Goal: Task Accomplishment & Management: Complete application form

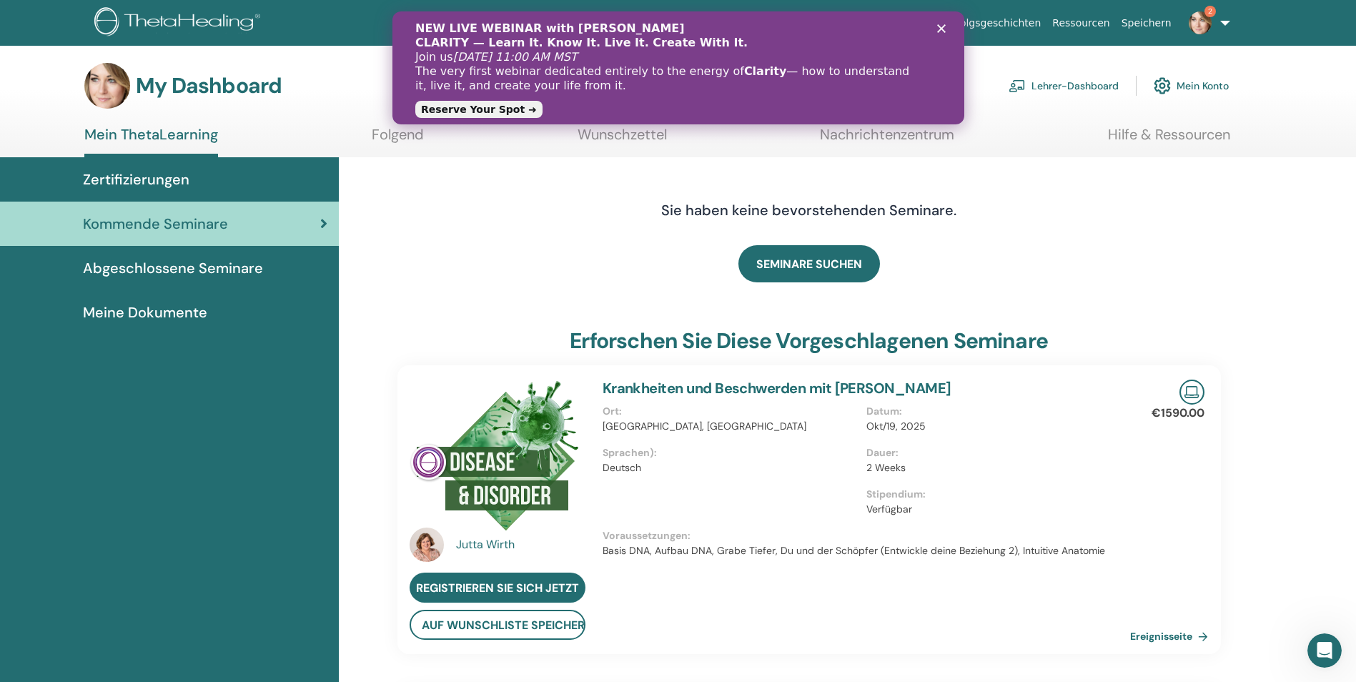
click at [157, 172] on span "Zertifizierungen" at bounding box center [136, 179] width 106 height 21
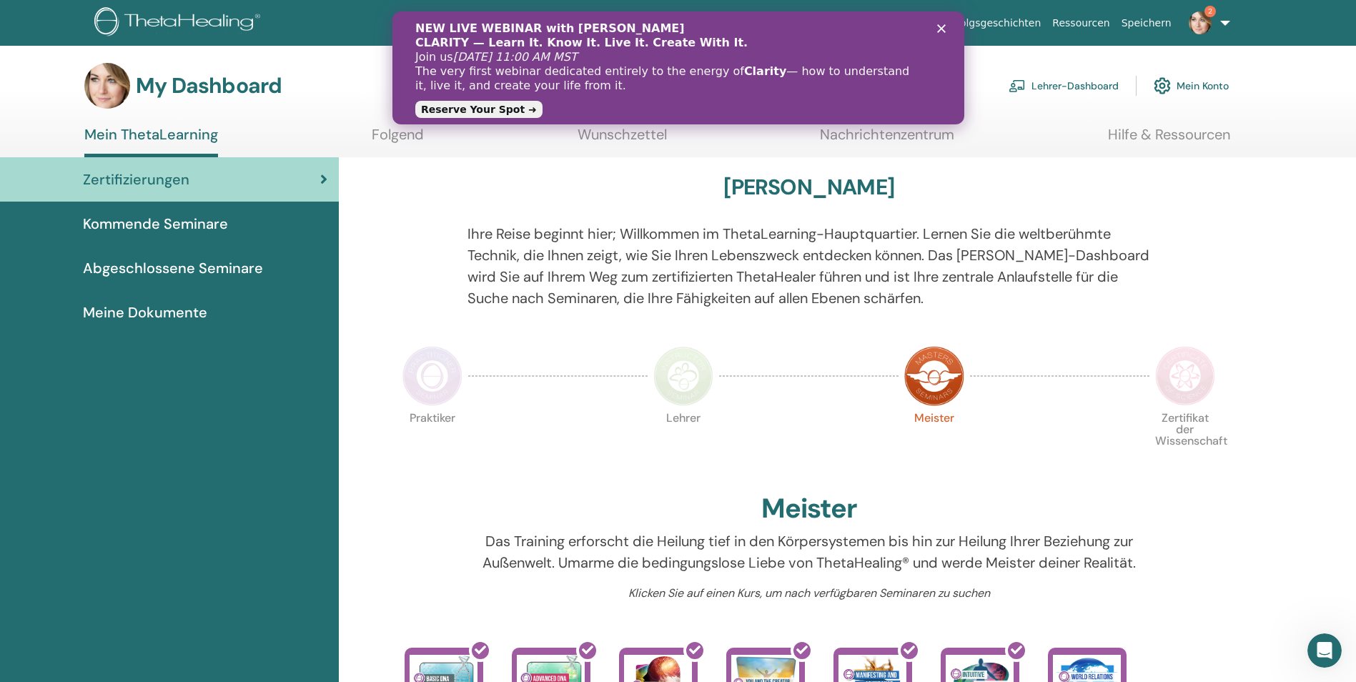
click at [941, 26] on icon "Schließen" at bounding box center [940, 28] width 9 height 9
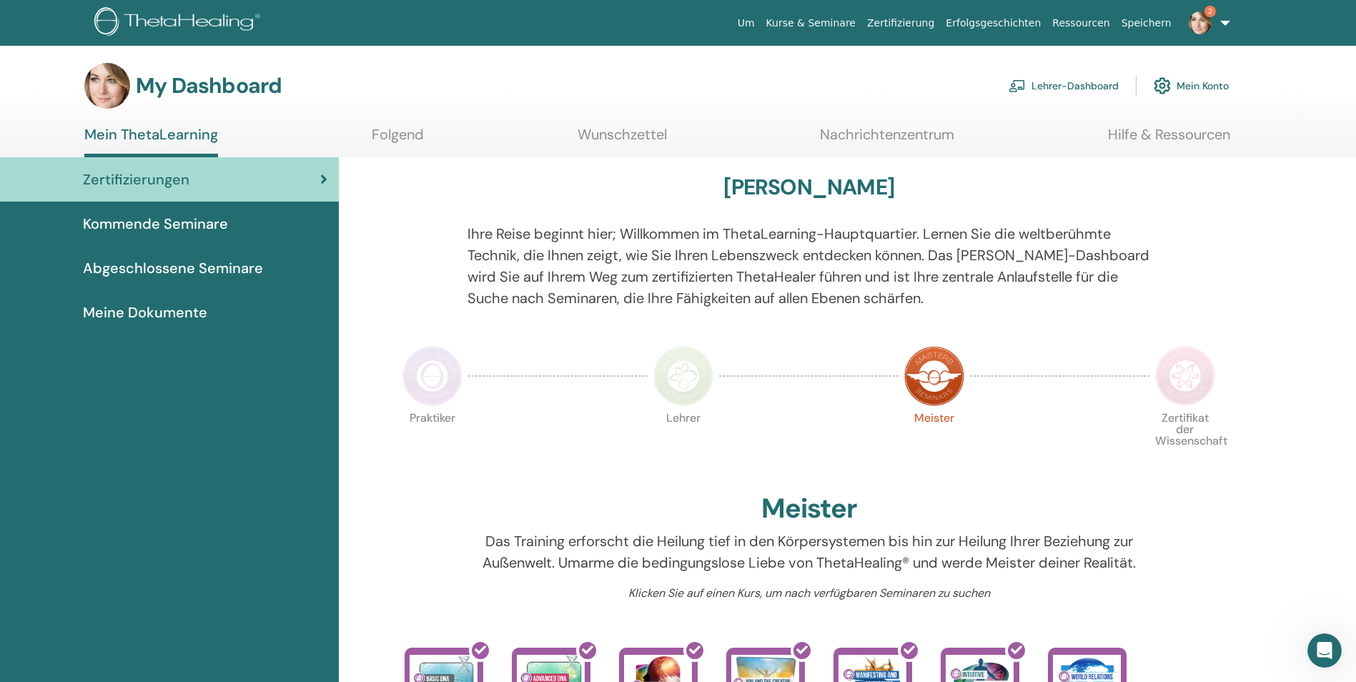
click at [850, 25] on link "Kurse & Seminare" at bounding box center [810, 23] width 101 height 26
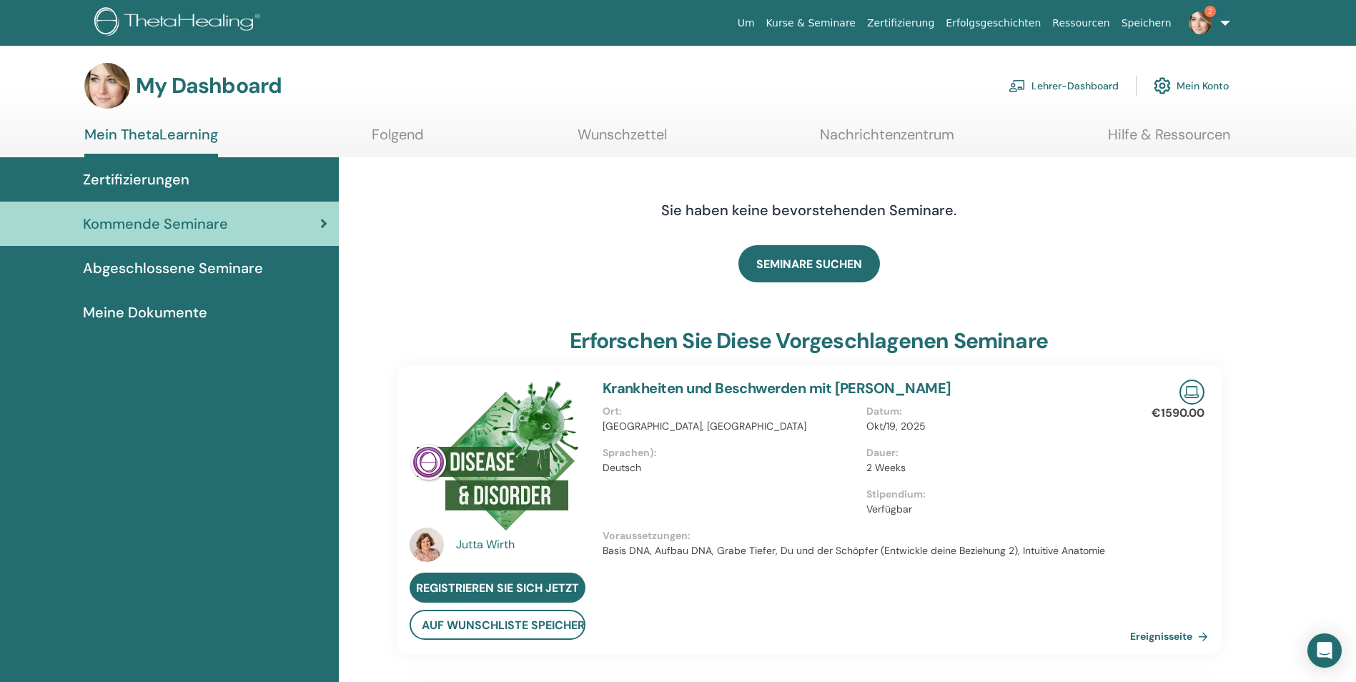
click at [406, 126] on link "Folgend" at bounding box center [398, 140] width 52 height 28
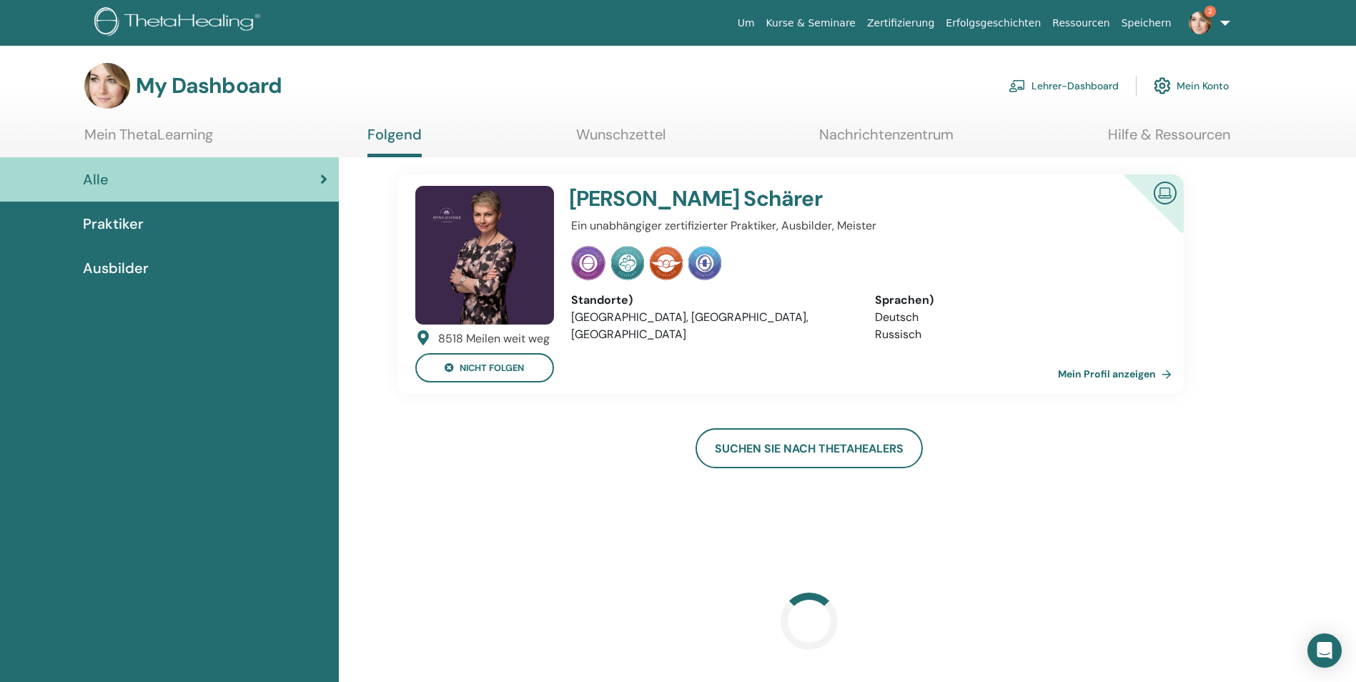
click at [109, 225] on span "Praktiker" at bounding box center [113, 223] width 61 height 21
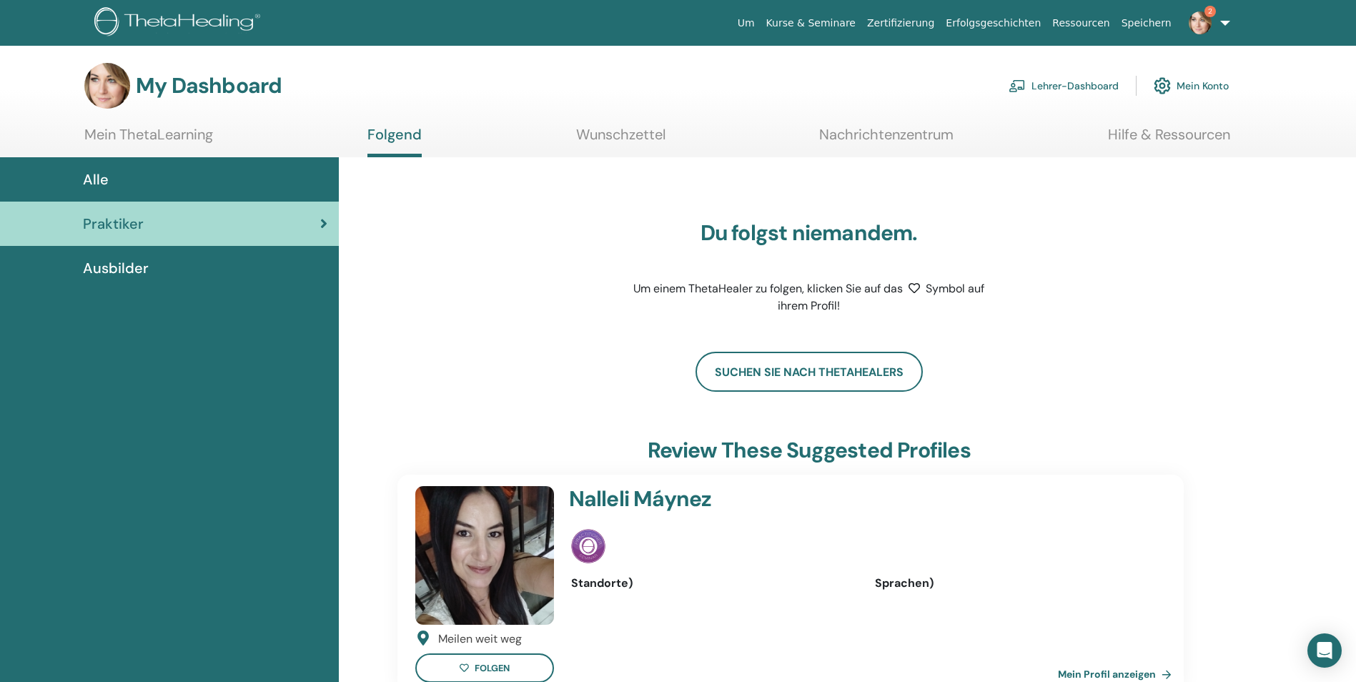
click at [150, 134] on link "Mein ThetaLearning" at bounding box center [148, 140] width 129 height 28
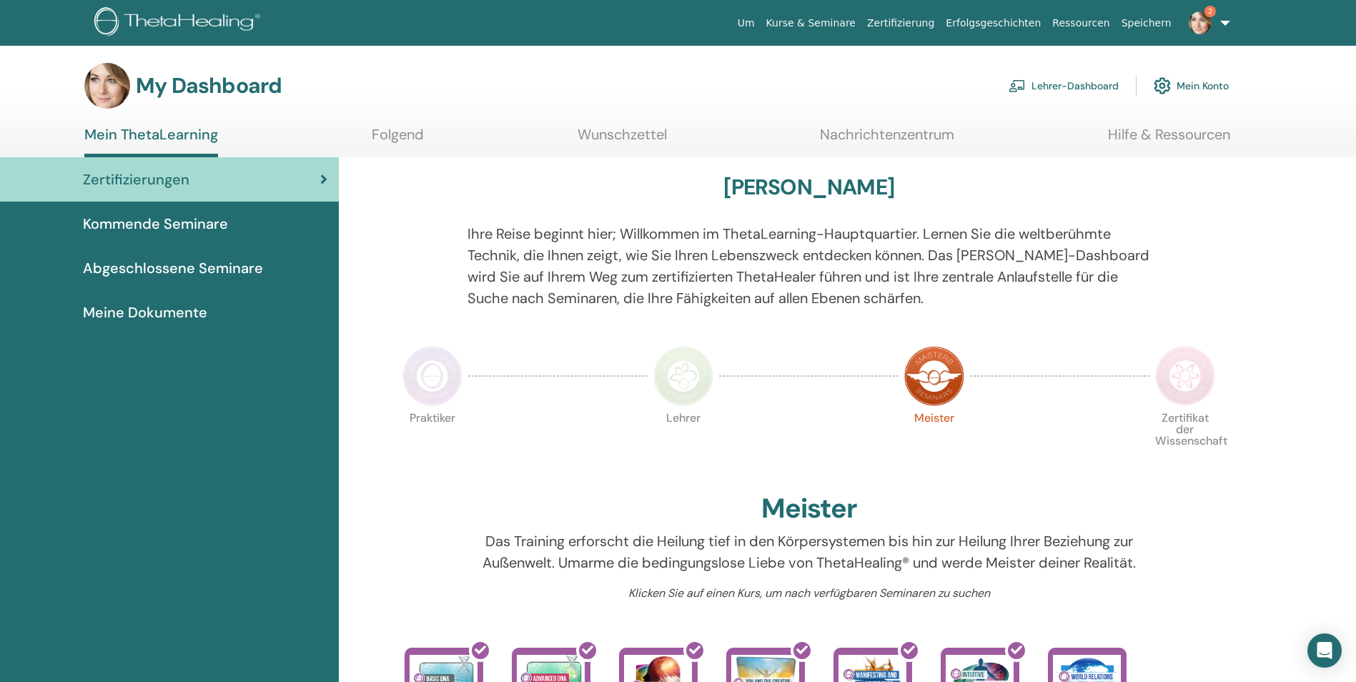
click at [1045, 91] on link "Lehrer-Dashboard" at bounding box center [1063, 85] width 110 height 31
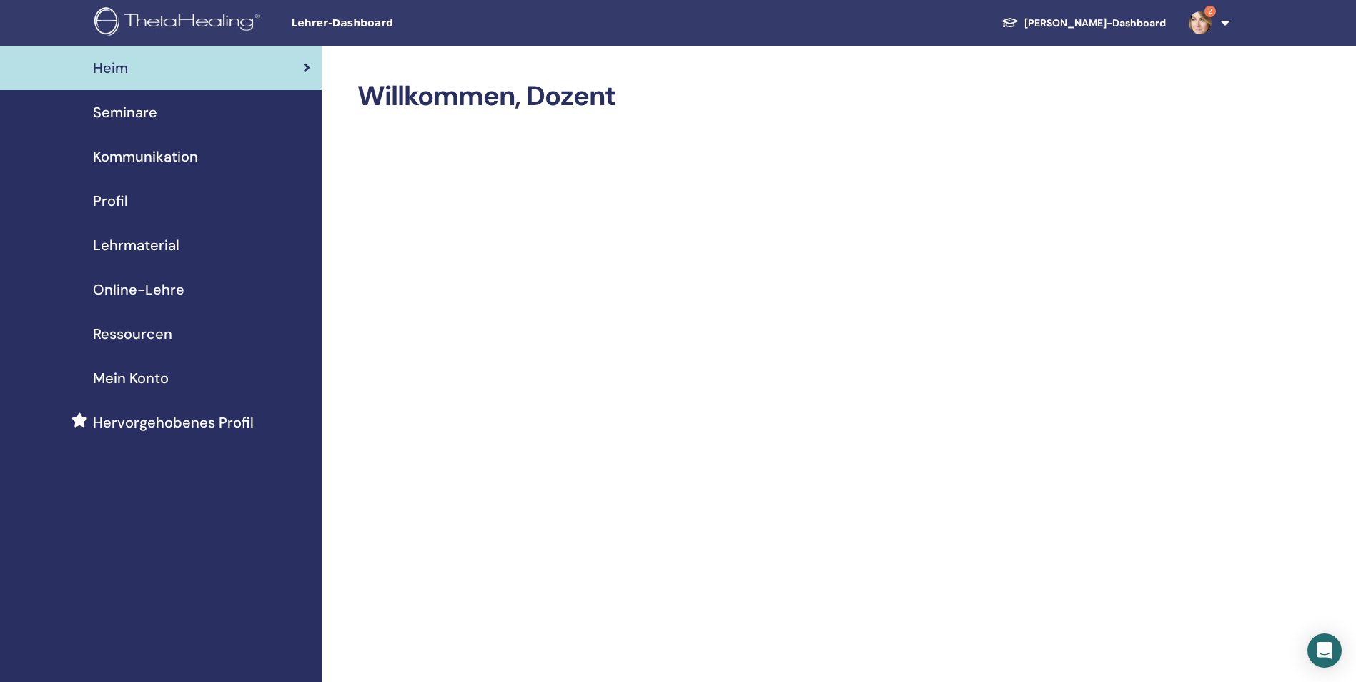
click at [115, 109] on span "Seminare" at bounding box center [125, 111] width 64 height 21
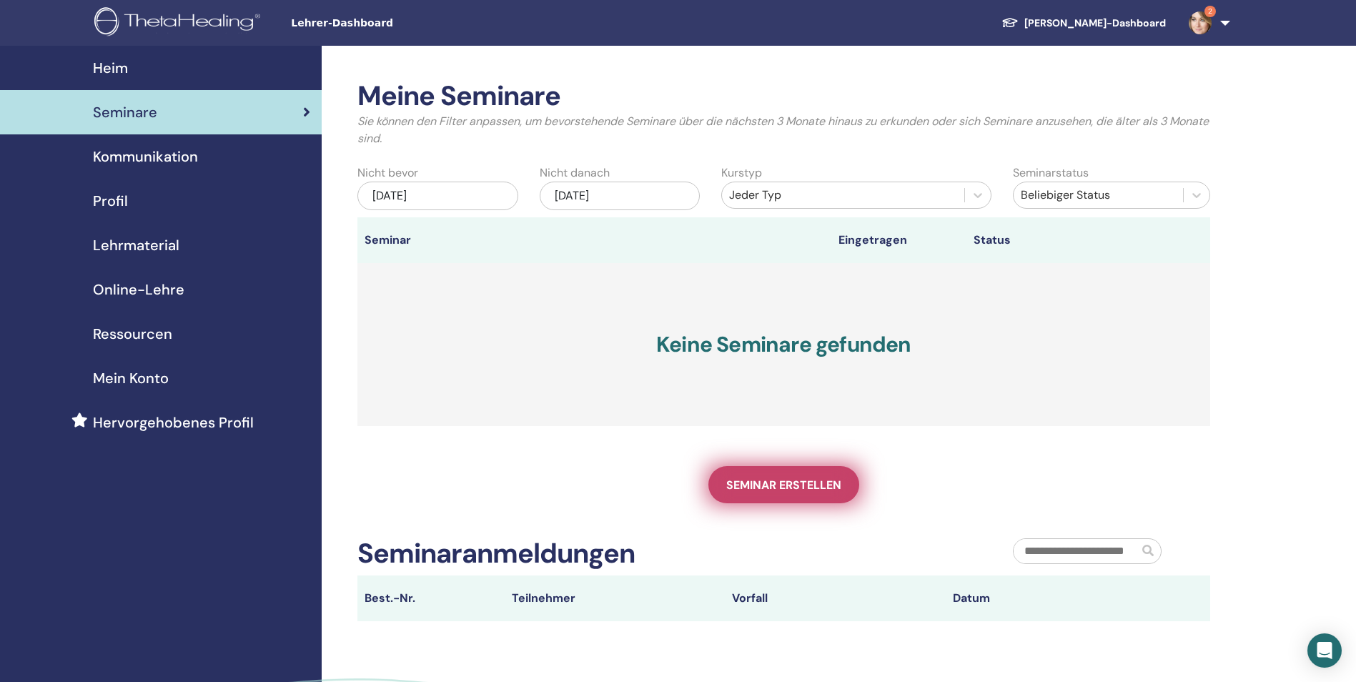
click at [840, 485] on span "Seminar erstellen" at bounding box center [783, 484] width 115 height 15
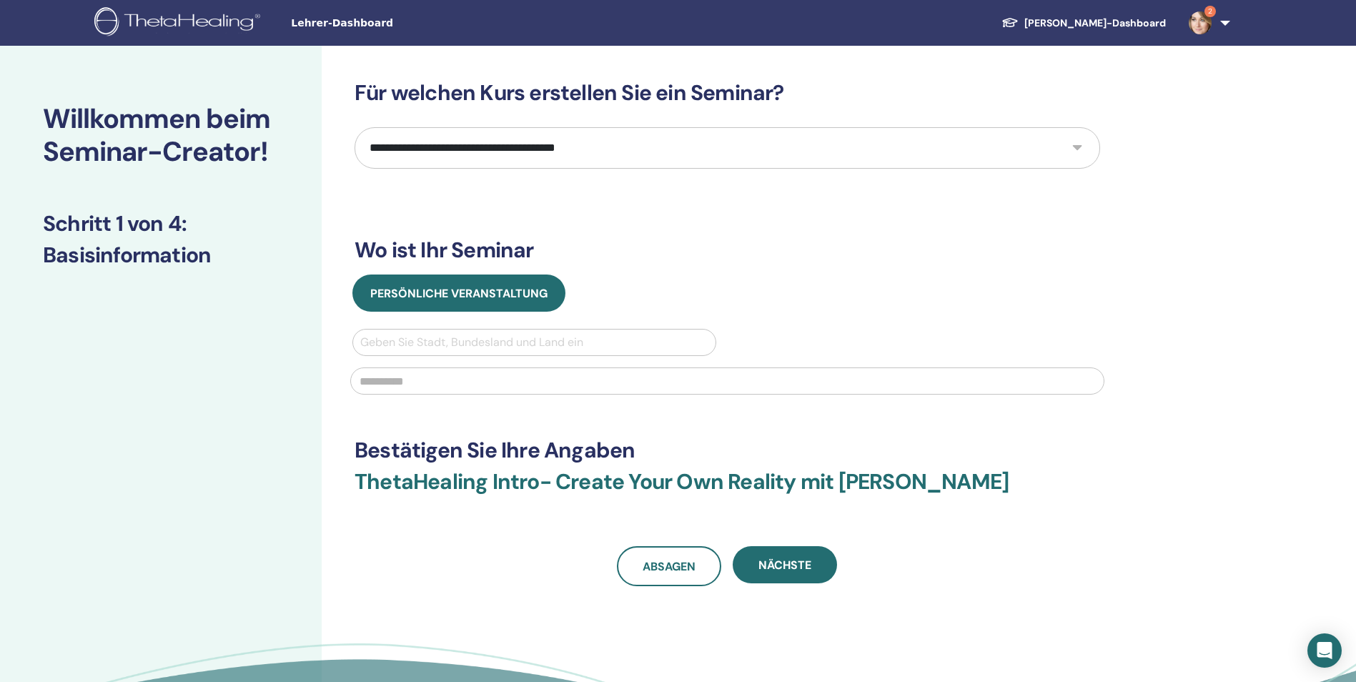
click at [494, 148] on select "**********" at bounding box center [726, 147] width 745 height 41
select select "*"
click at [354, 127] on select "**********" at bounding box center [726, 147] width 745 height 41
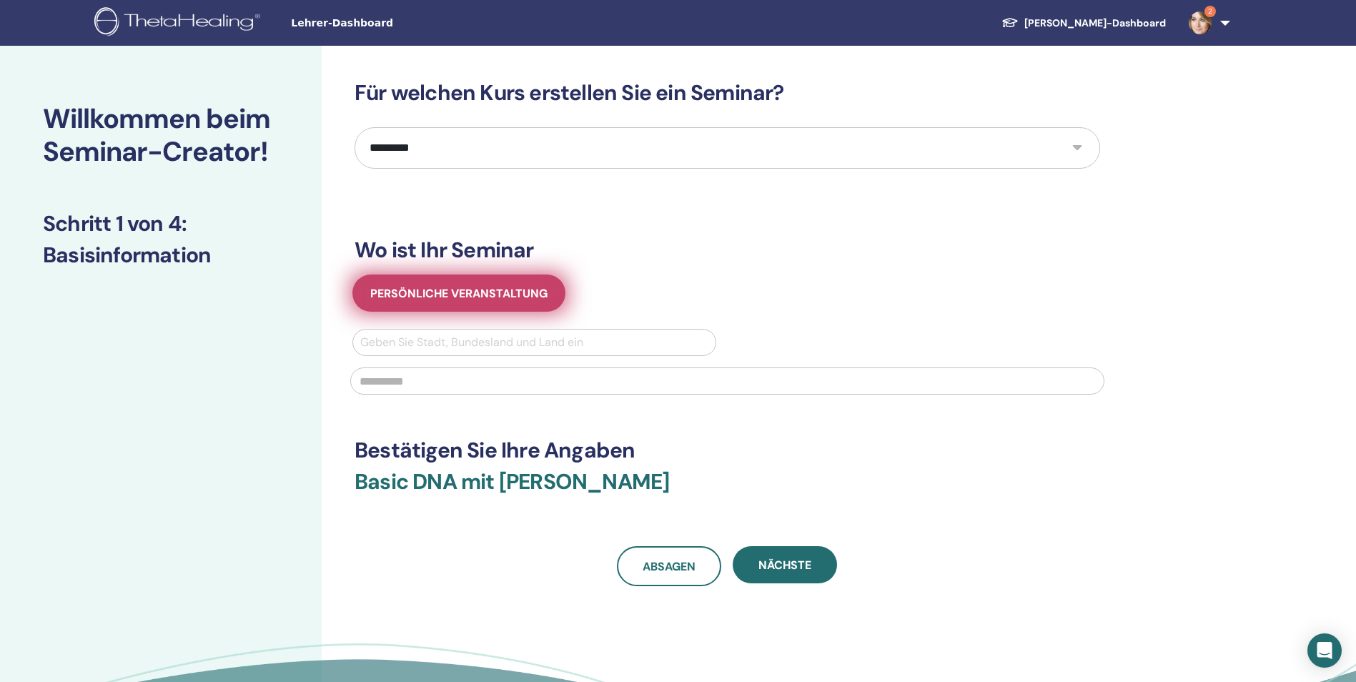
click at [460, 285] on button "Persönliche Veranstaltung" at bounding box center [458, 292] width 213 height 37
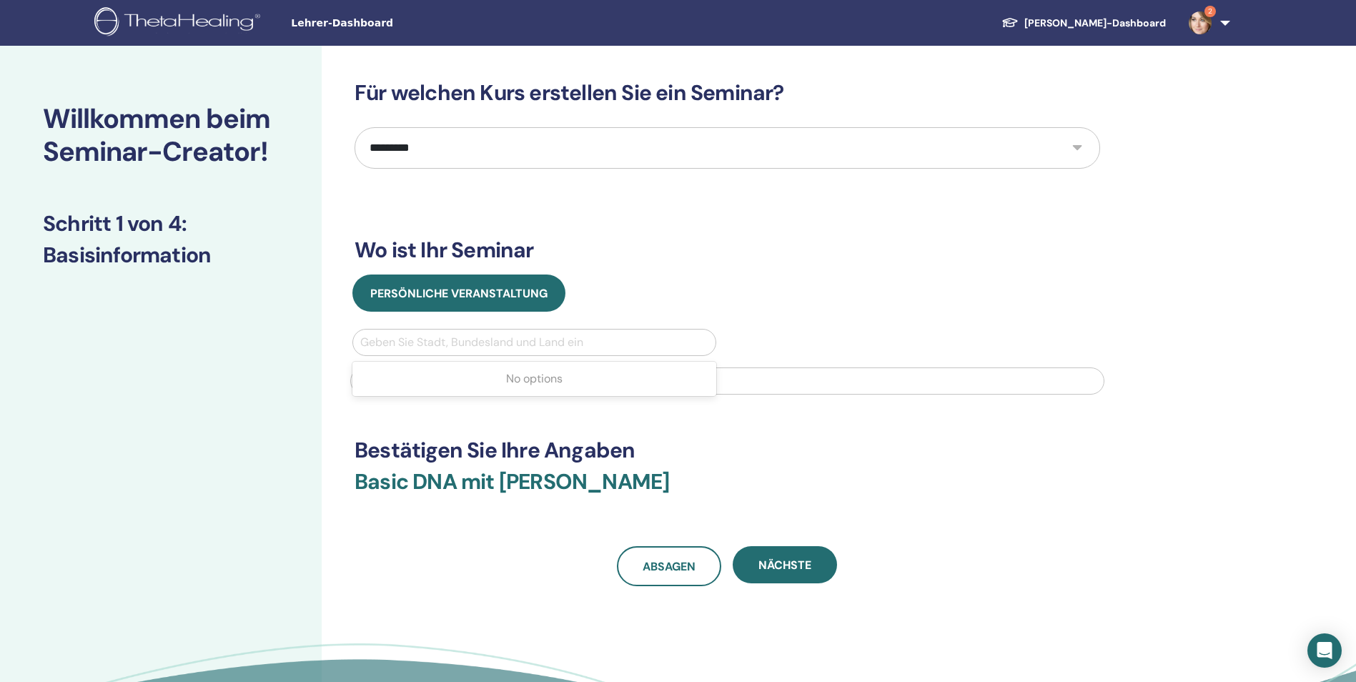
click at [457, 336] on div at bounding box center [534, 342] width 348 height 20
type input "**********"
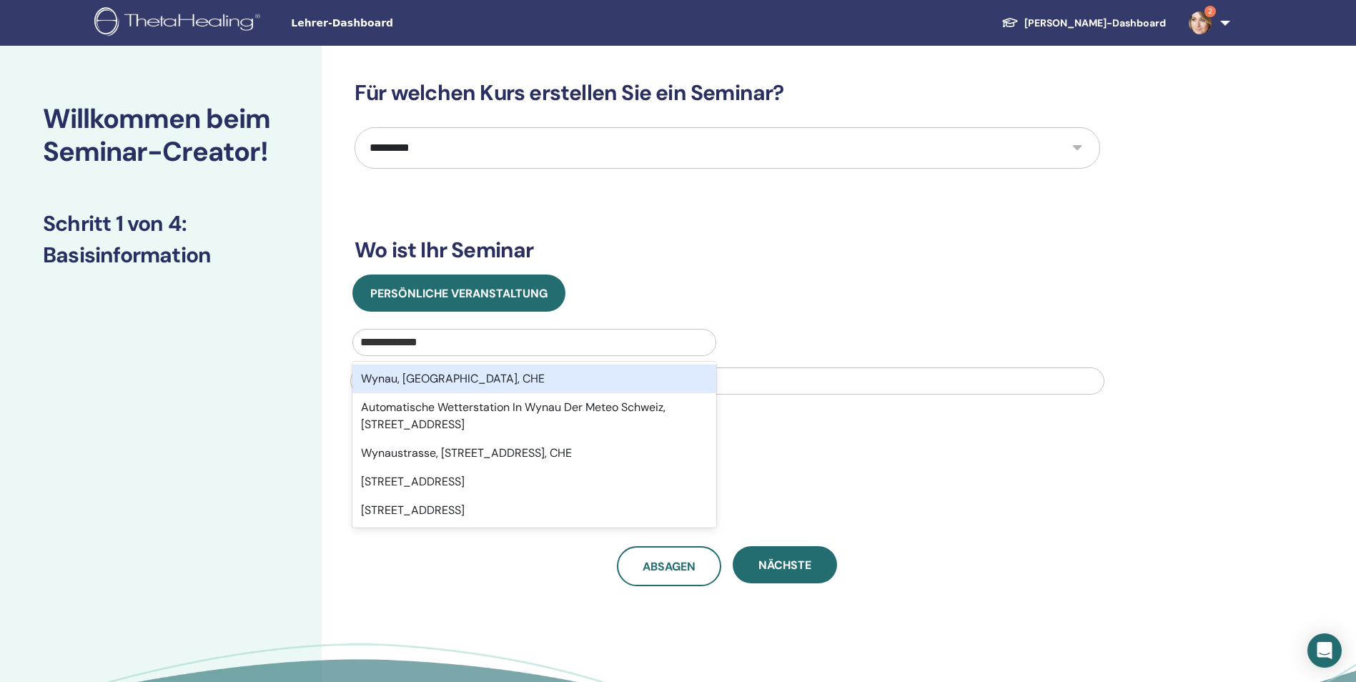
click at [453, 380] on div "Wynau, [GEOGRAPHIC_DATA], CHE" at bounding box center [534, 378] width 364 height 29
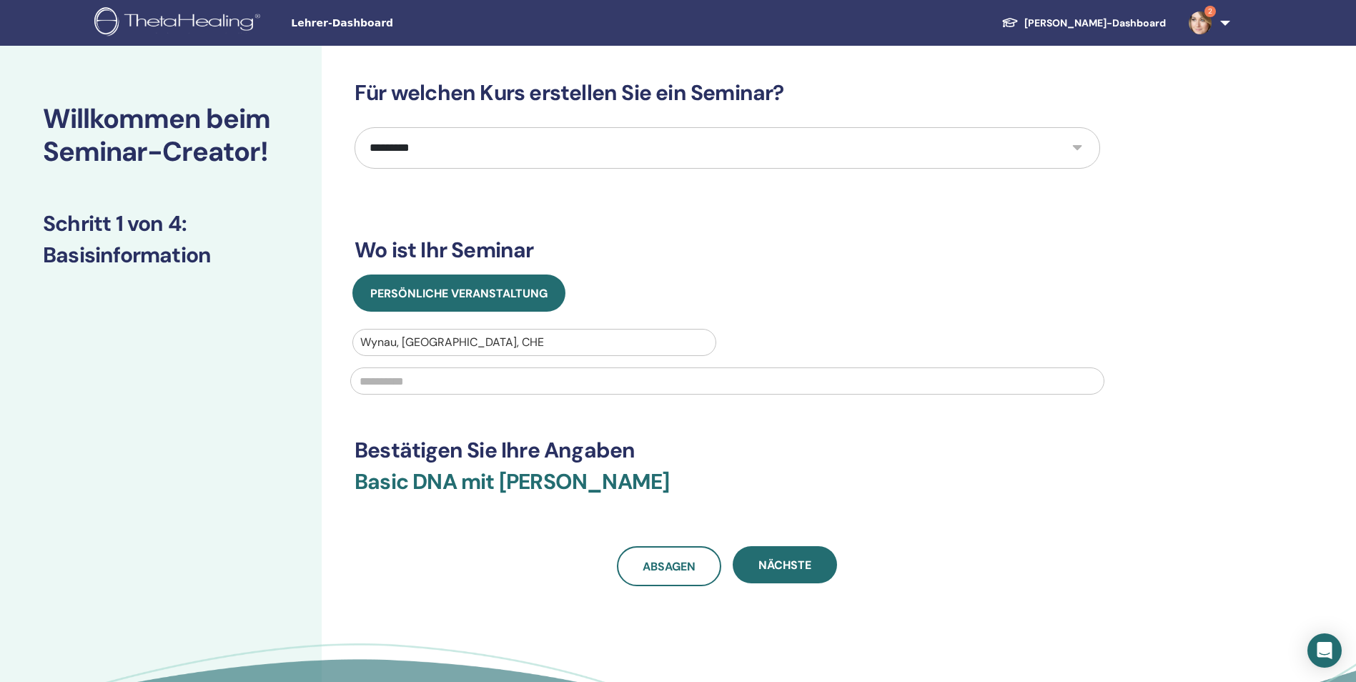
click at [453, 380] on input "text" at bounding box center [727, 380] width 754 height 27
type input "**********"
click at [800, 569] on span "Nächste" at bounding box center [784, 564] width 53 height 15
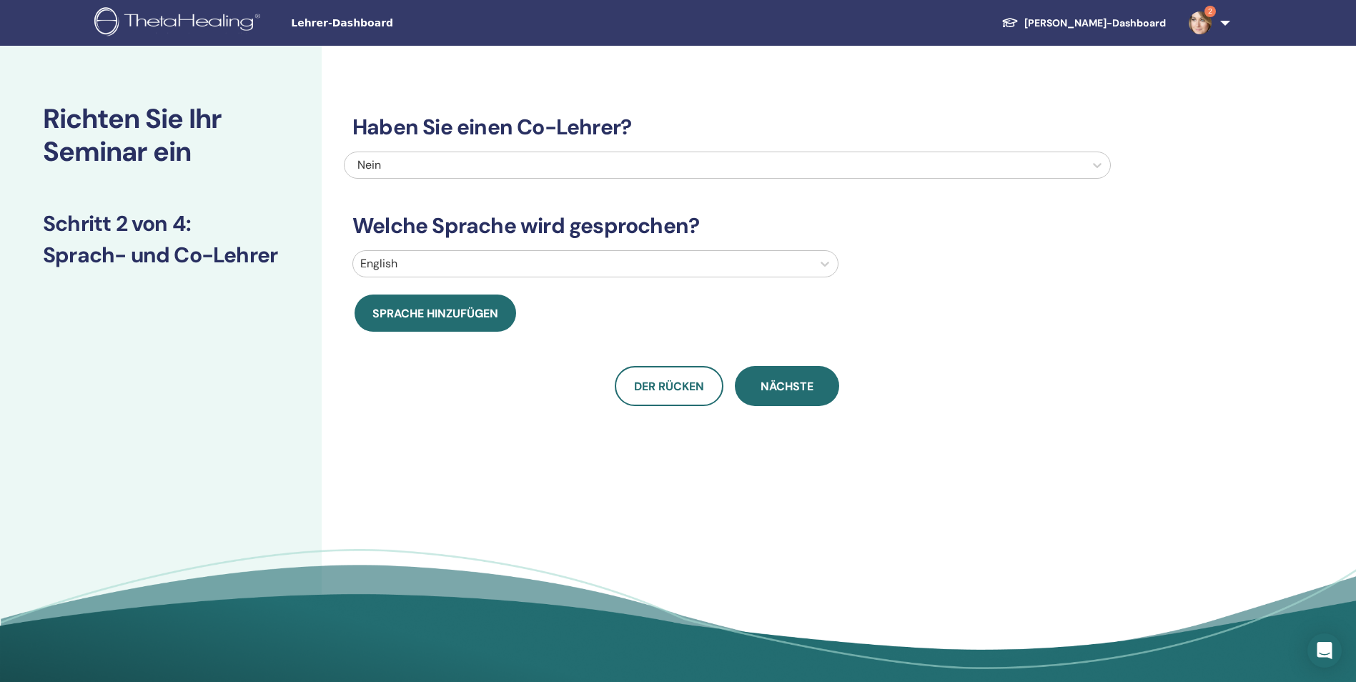
click at [505, 256] on div at bounding box center [582, 264] width 445 height 20
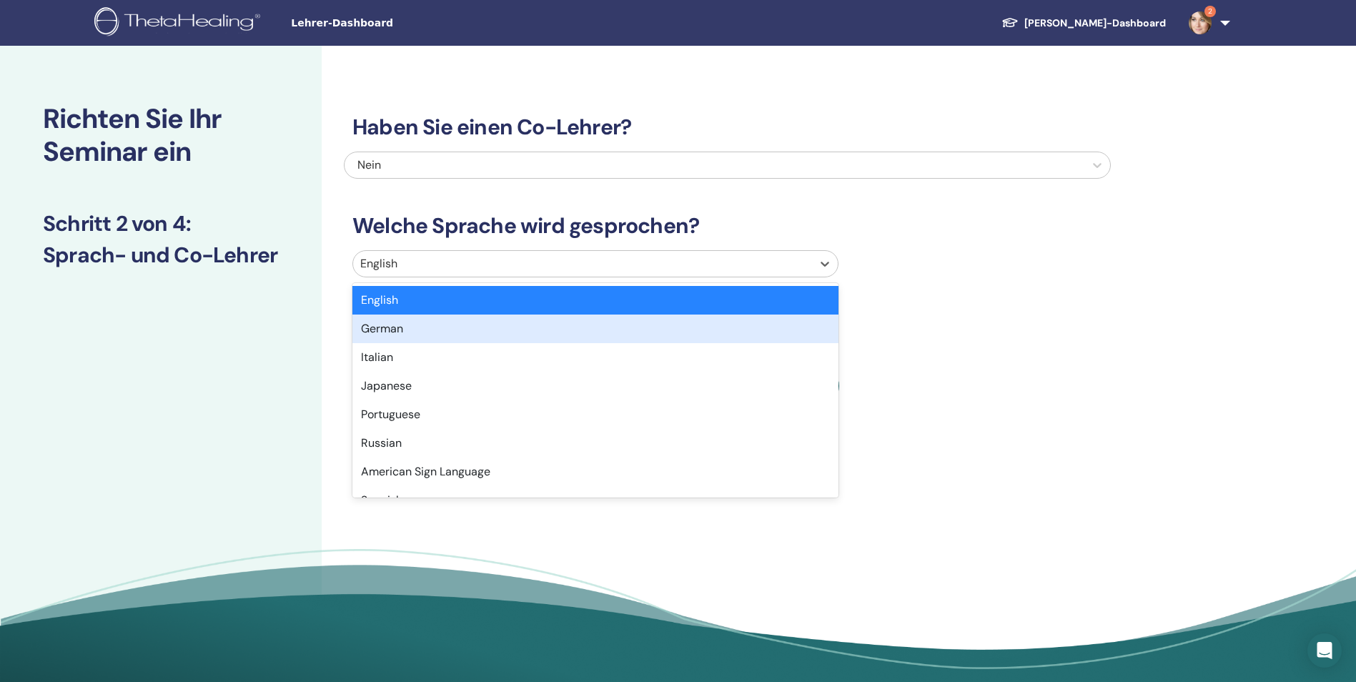
click at [496, 330] on div "German" at bounding box center [595, 328] width 486 height 29
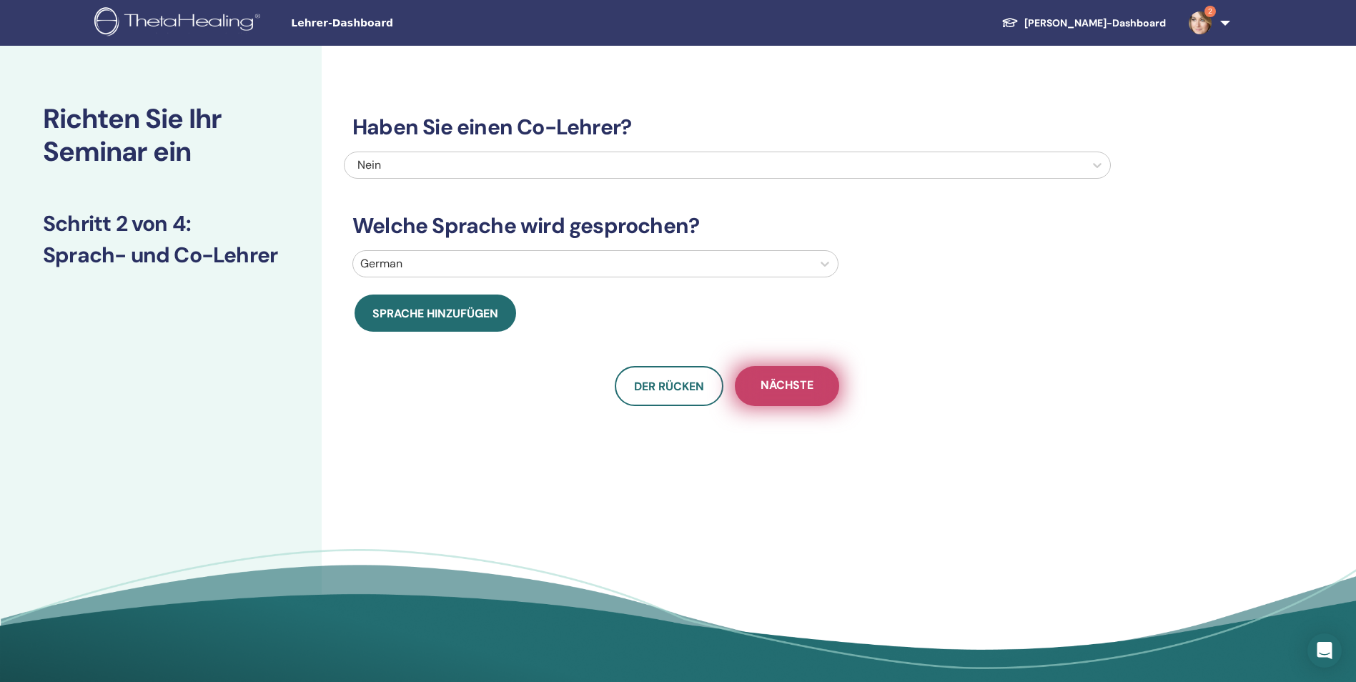
click at [803, 392] on span "Nächste" at bounding box center [786, 386] width 53 height 18
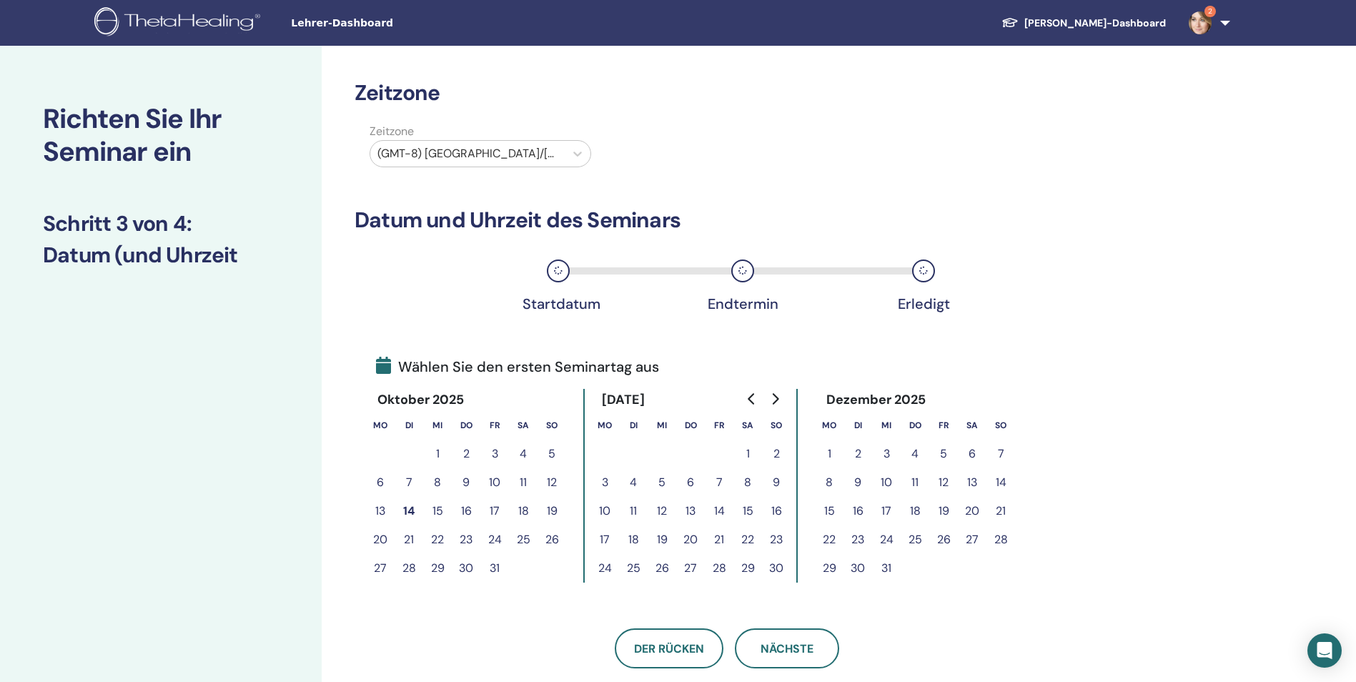
click at [946, 449] on button "5" at bounding box center [943, 454] width 29 height 29
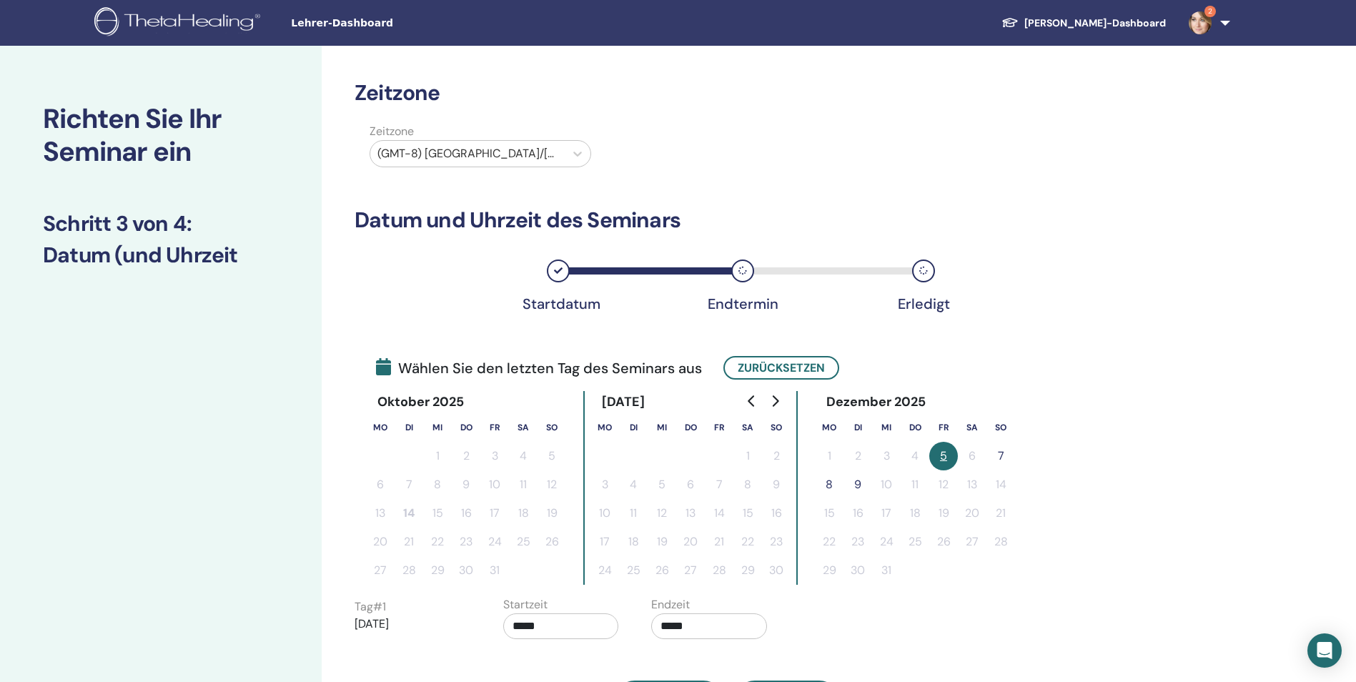
click at [999, 452] on button "7" at bounding box center [1000, 456] width 29 height 29
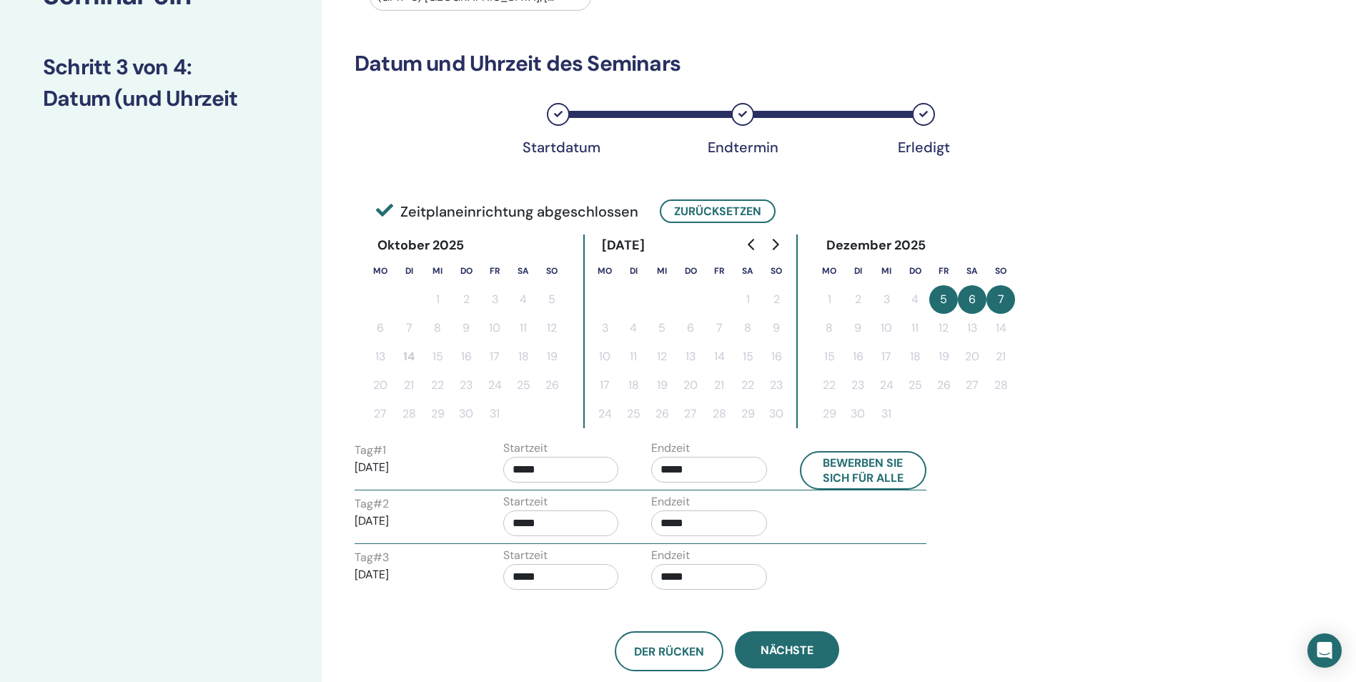
scroll to position [286, 0]
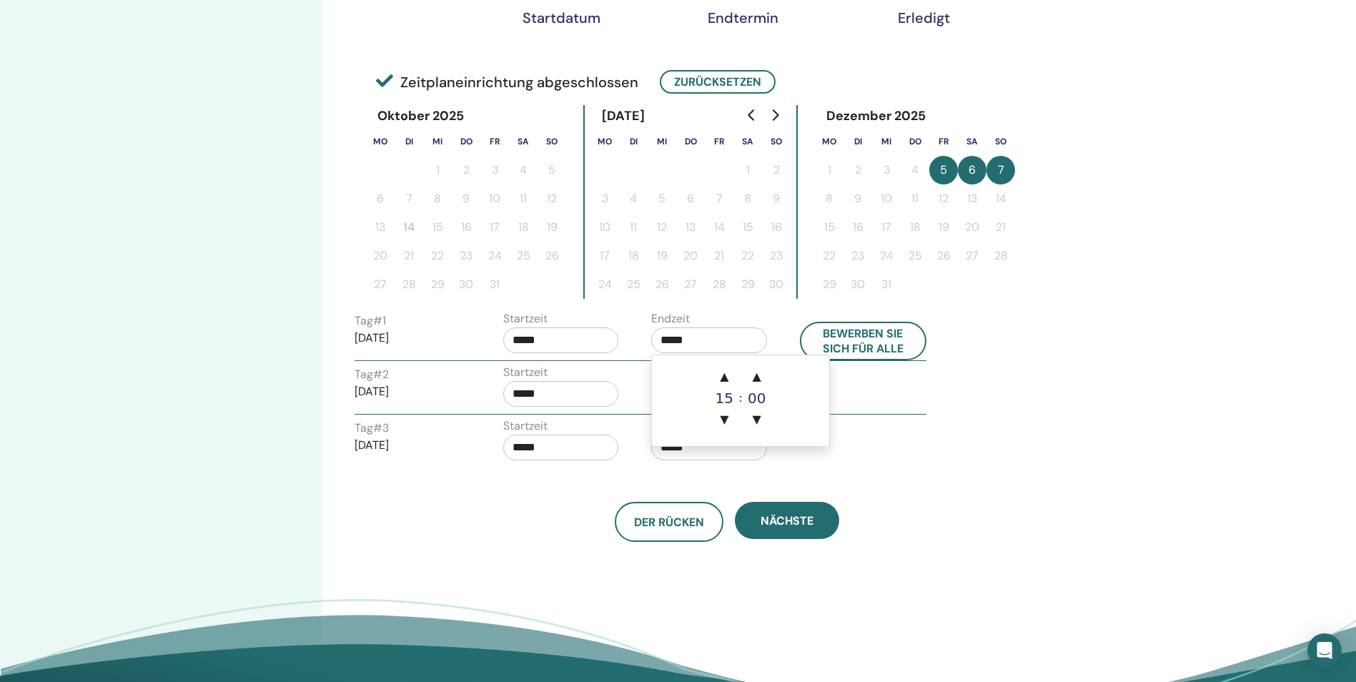
click at [699, 341] on input "*****" at bounding box center [709, 340] width 116 height 26
click at [761, 377] on span "▲" at bounding box center [757, 376] width 29 height 29
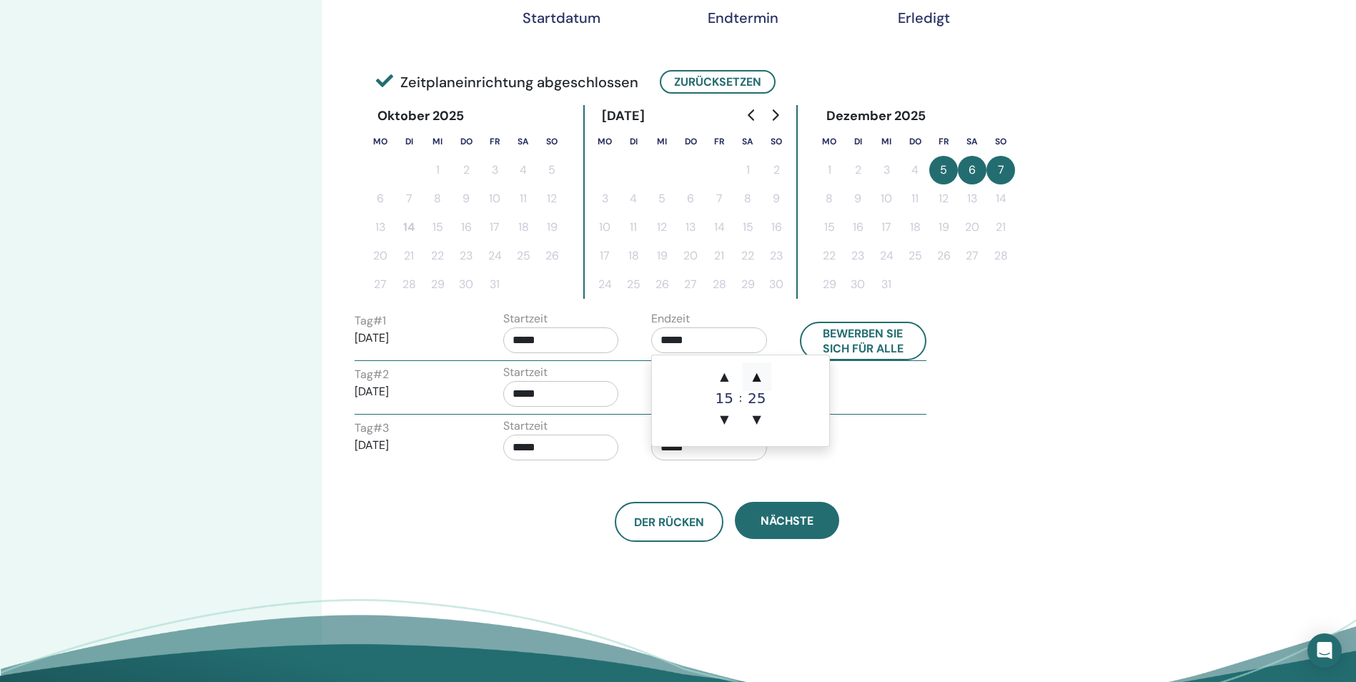
click at [761, 377] on span "▲" at bounding box center [757, 376] width 29 height 29
type input "*****"
click at [707, 346] on input "*****" at bounding box center [709, 340] width 116 height 26
click at [565, 342] on input "*****" at bounding box center [561, 340] width 116 height 26
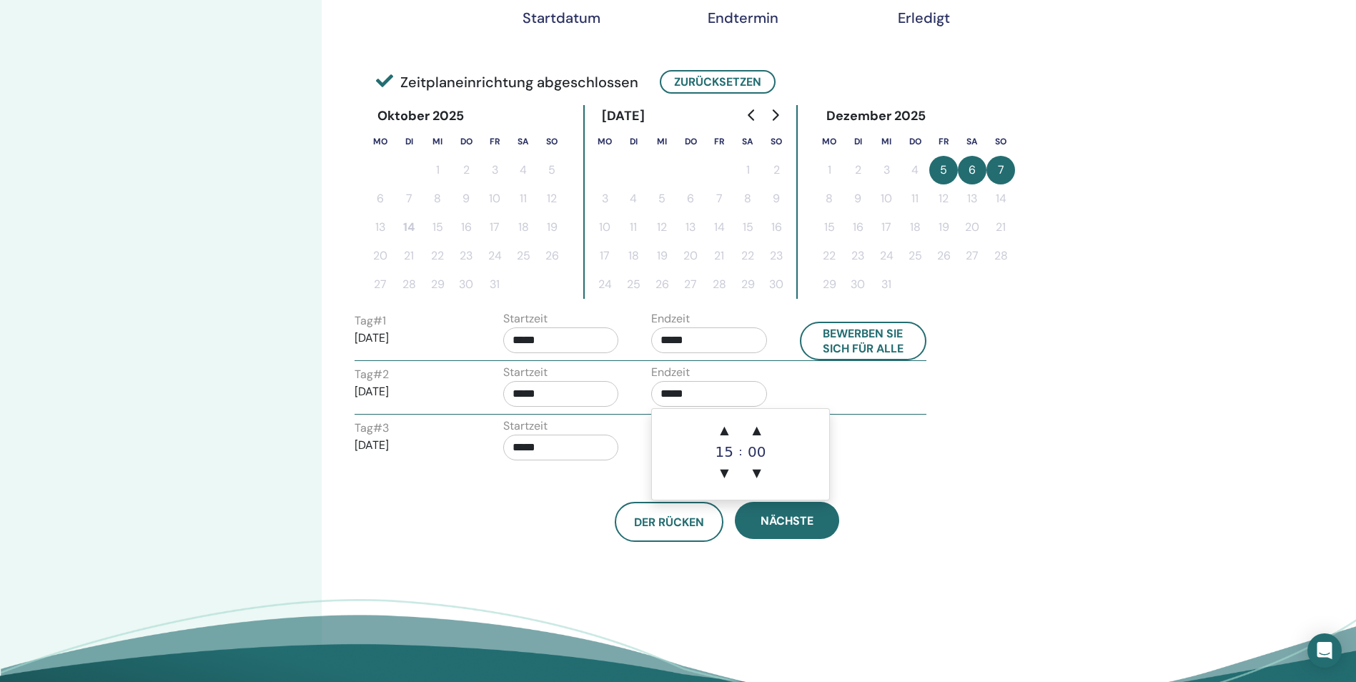
click at [733, 397] on input "*****" at bounding box center [709, 394] width 116 height 26
click at [755, 432] on span "▲" at bounding box center [757, 430] width 29 height 29
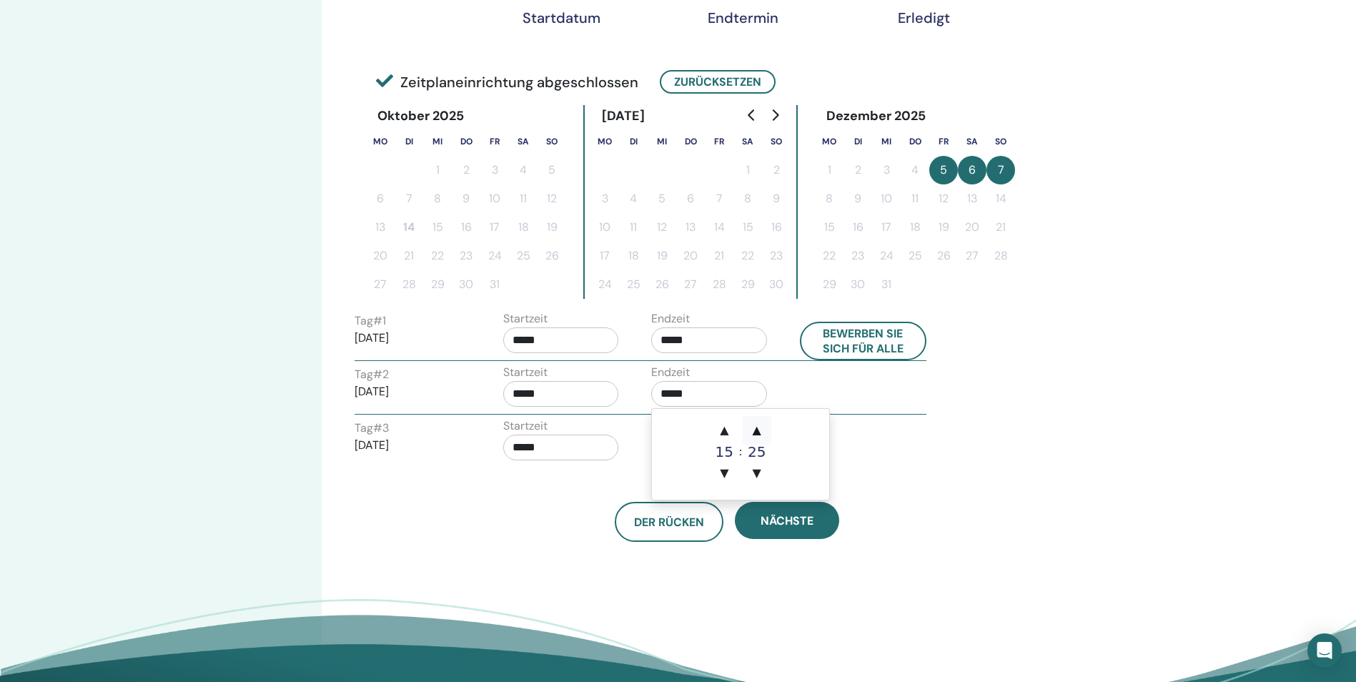
click at [755, 432] on span "▲" at bounding box center [757, 430] width 29 height 29
type input "*****"
click at [582, 394] on input "*****" at bounding box center [561, 394] width 116 height 26
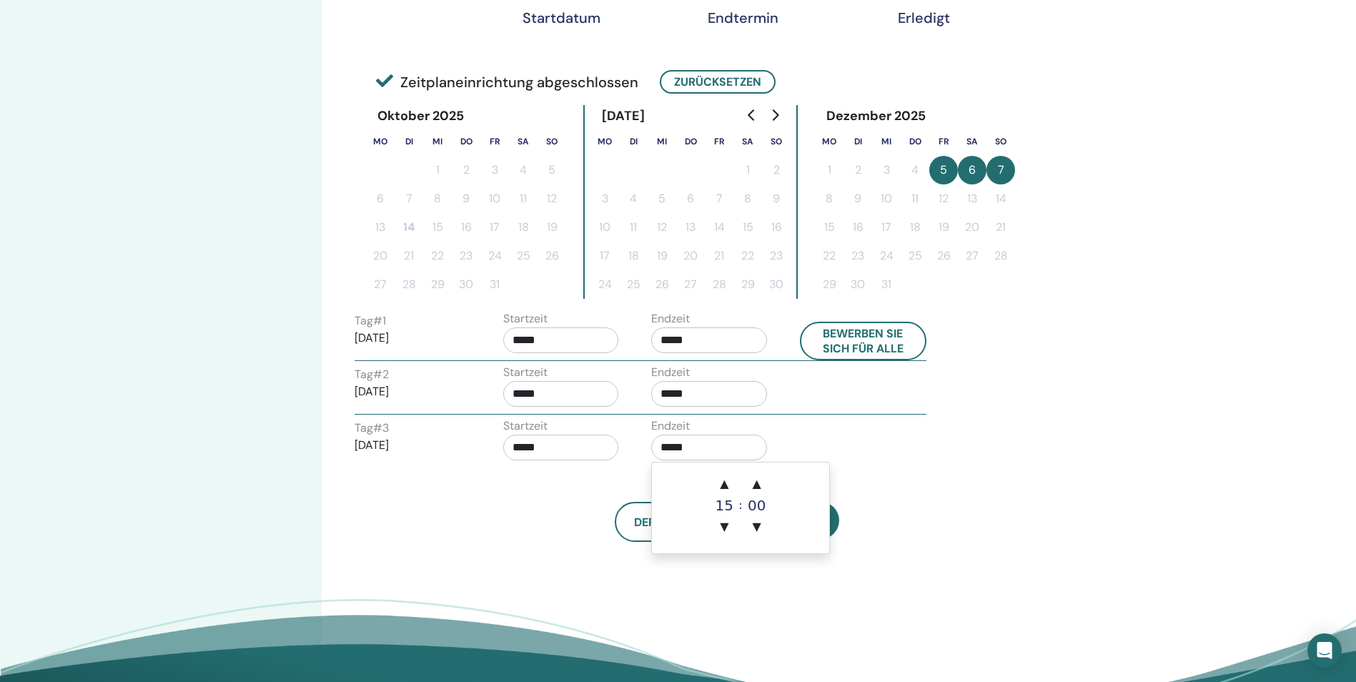
click at [727, 454] on input "*****" at bounding box center [709, 448] width 116 height 26
click at [755, 483] on span "▲" at bounding box center [757, 484] width 29 height 29
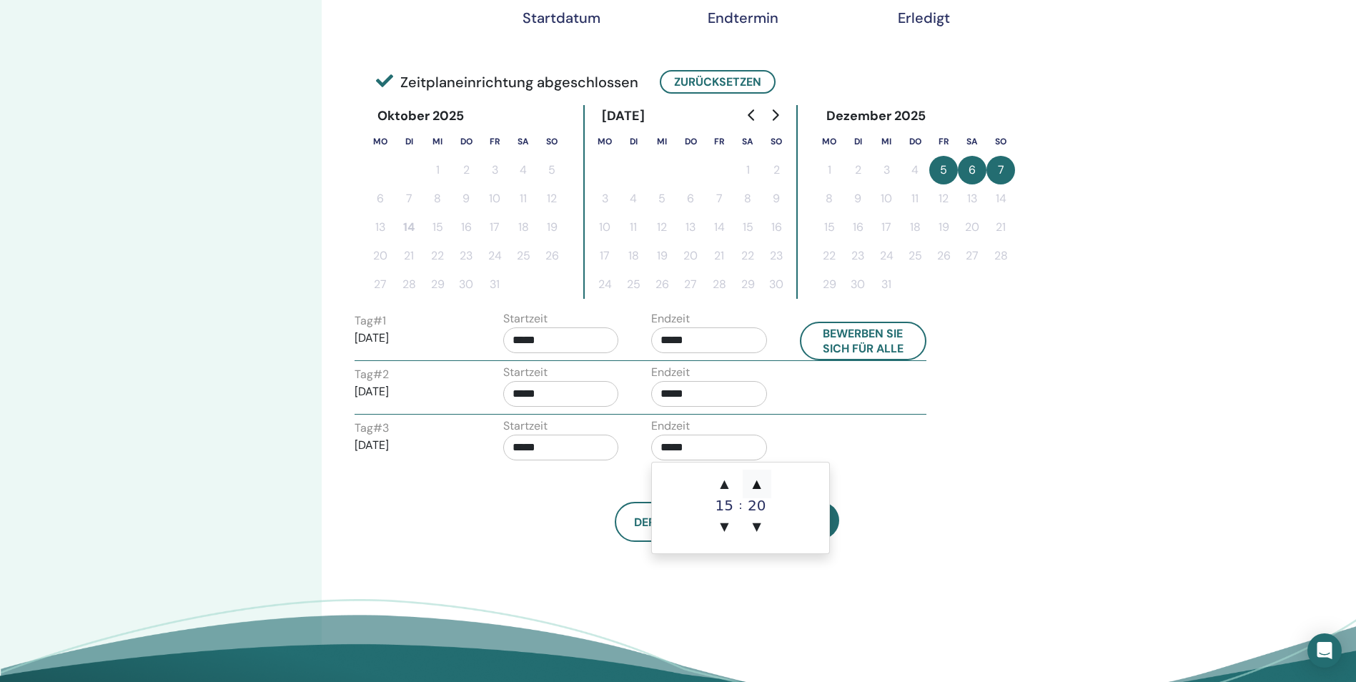
click at [755, 483] on span "▲" at bounding box center [757, 484] width 29 height 29
type input "*****"
click at [908, 480] on div "Der Rücken Nächste" at bounding box center [727, 504] width 767 height 74
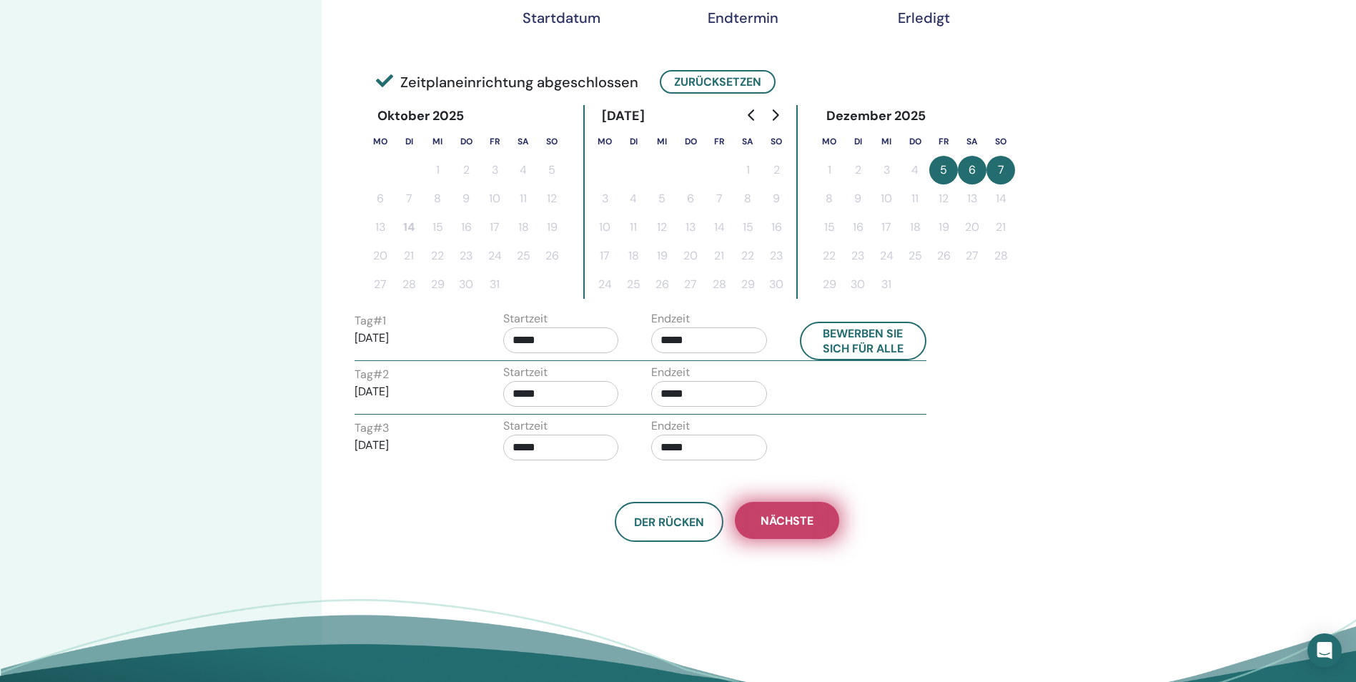
click at [816, 521] on button "Nächste" at bounding box center [787, 520] width 104 height 37
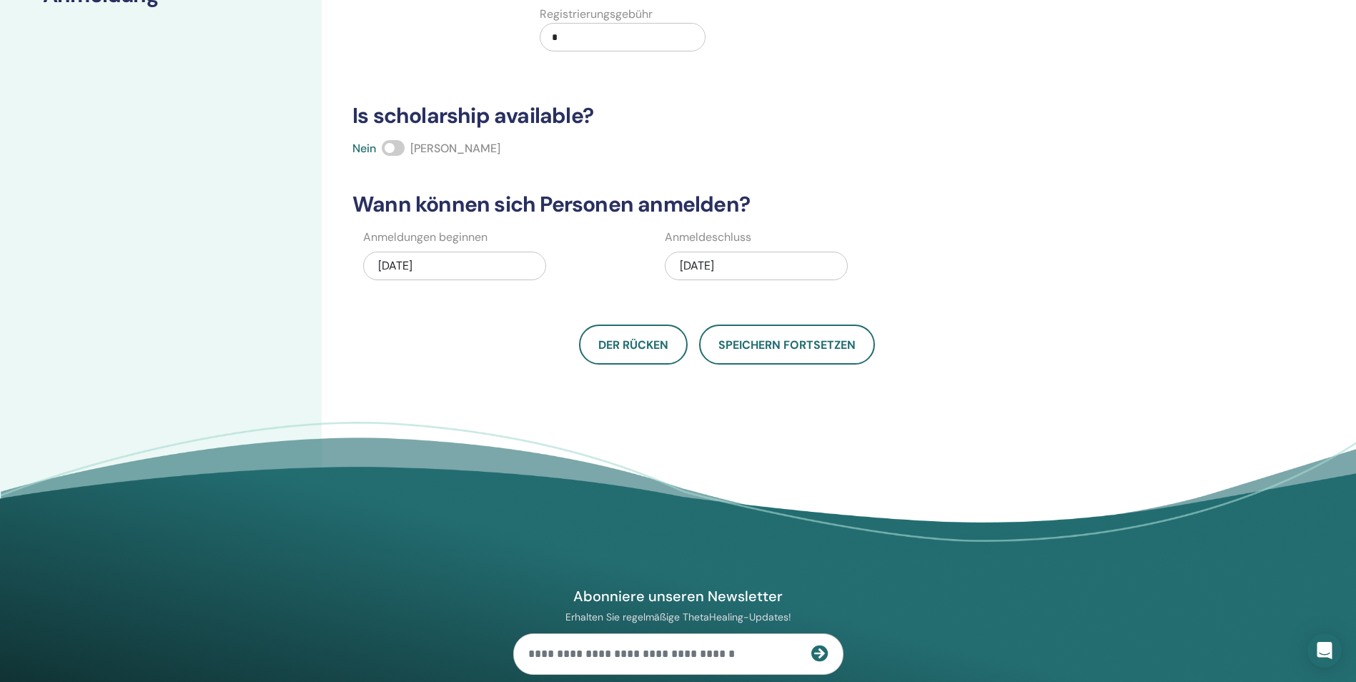
click at [695, 268] on div "12/07/2025" at bounding box center [756, 266] width 183 height 29
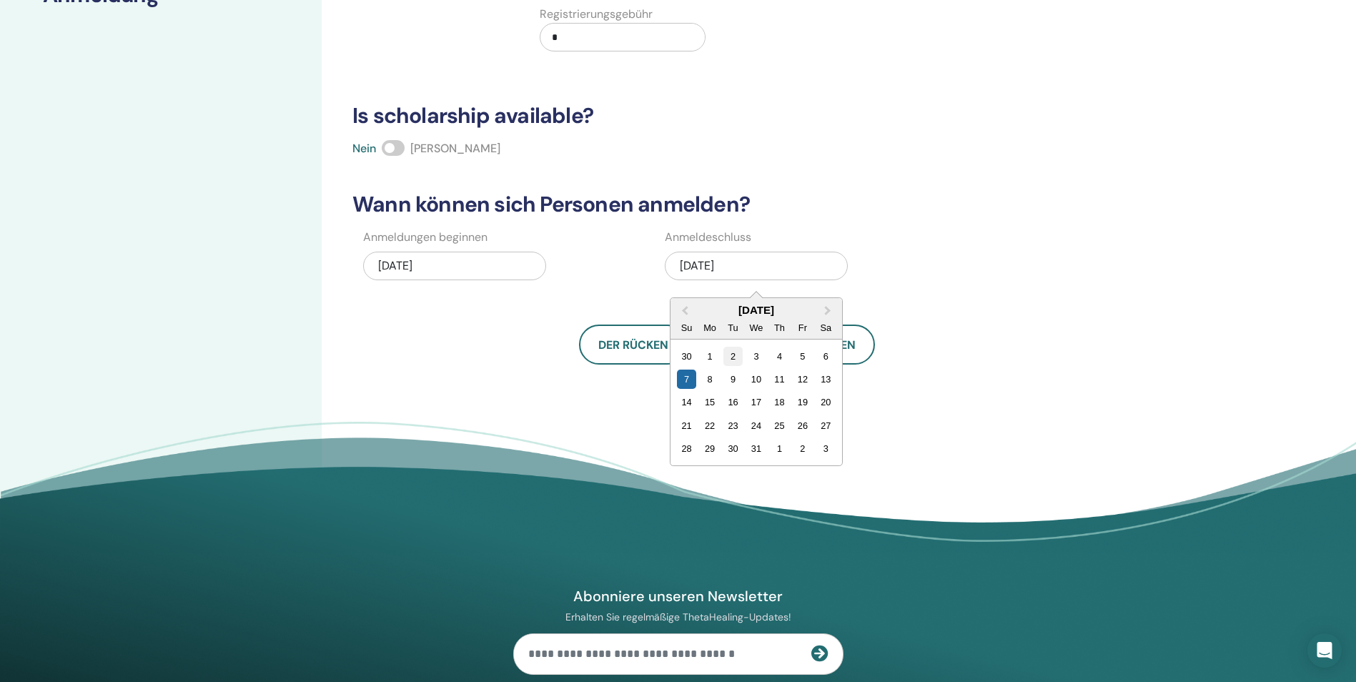
click at [732, 354] on div "2" at bounding box center [732, 356] width 19 height 19
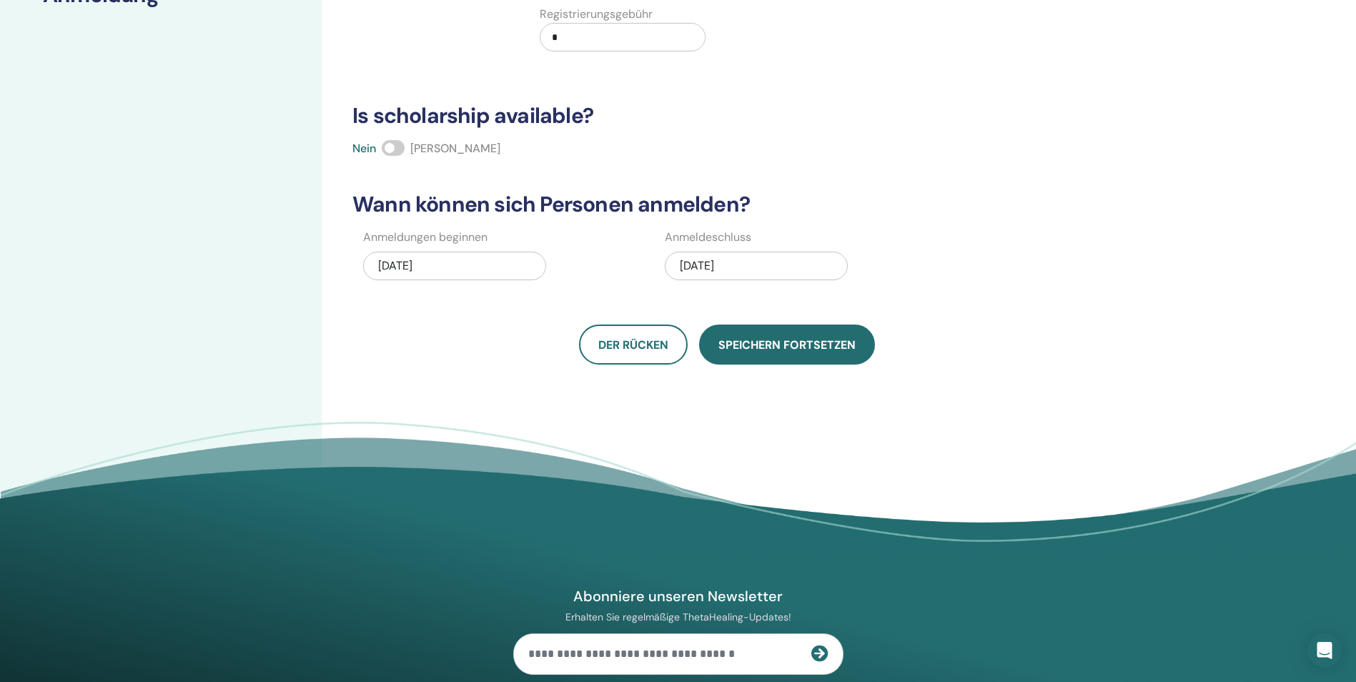
click at [735, 348] on span "Speichern fortsetzen" at bounding box center [786, 344] width 137 height 15
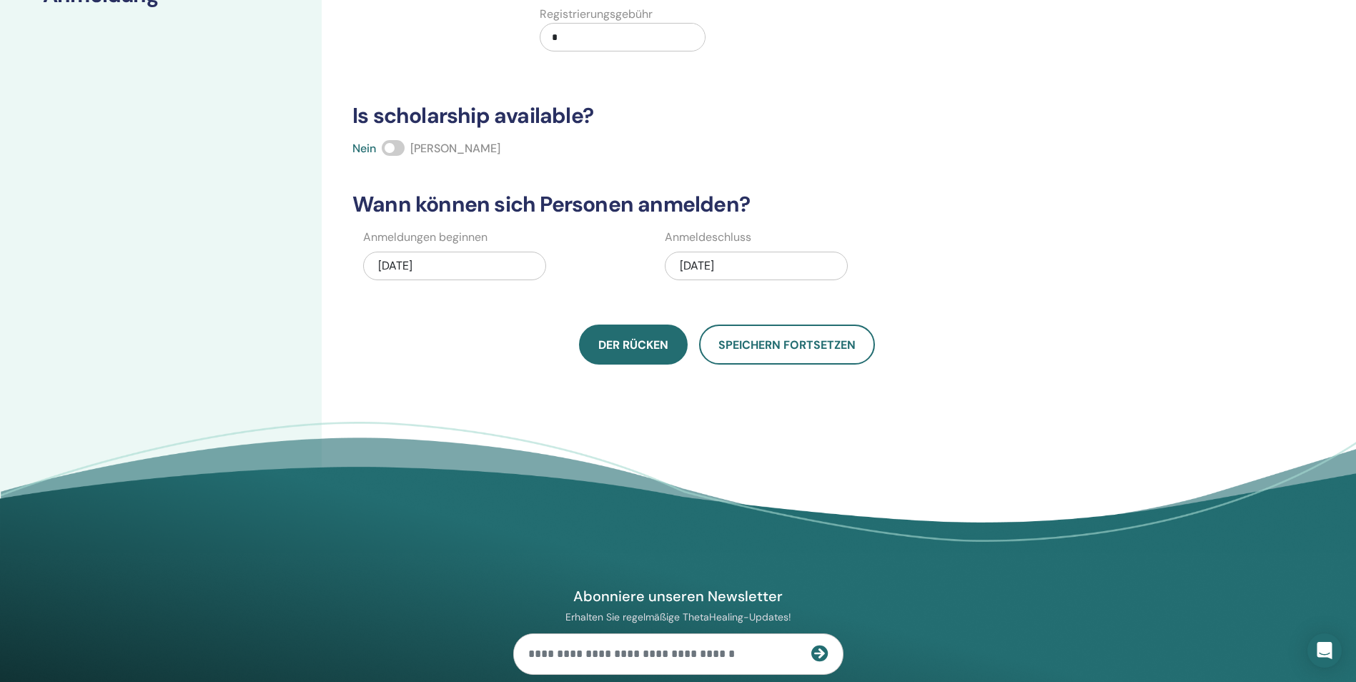
click at [642, 358] on button "Der Rücken" at bounding box center [633, 344] width 109 height 40
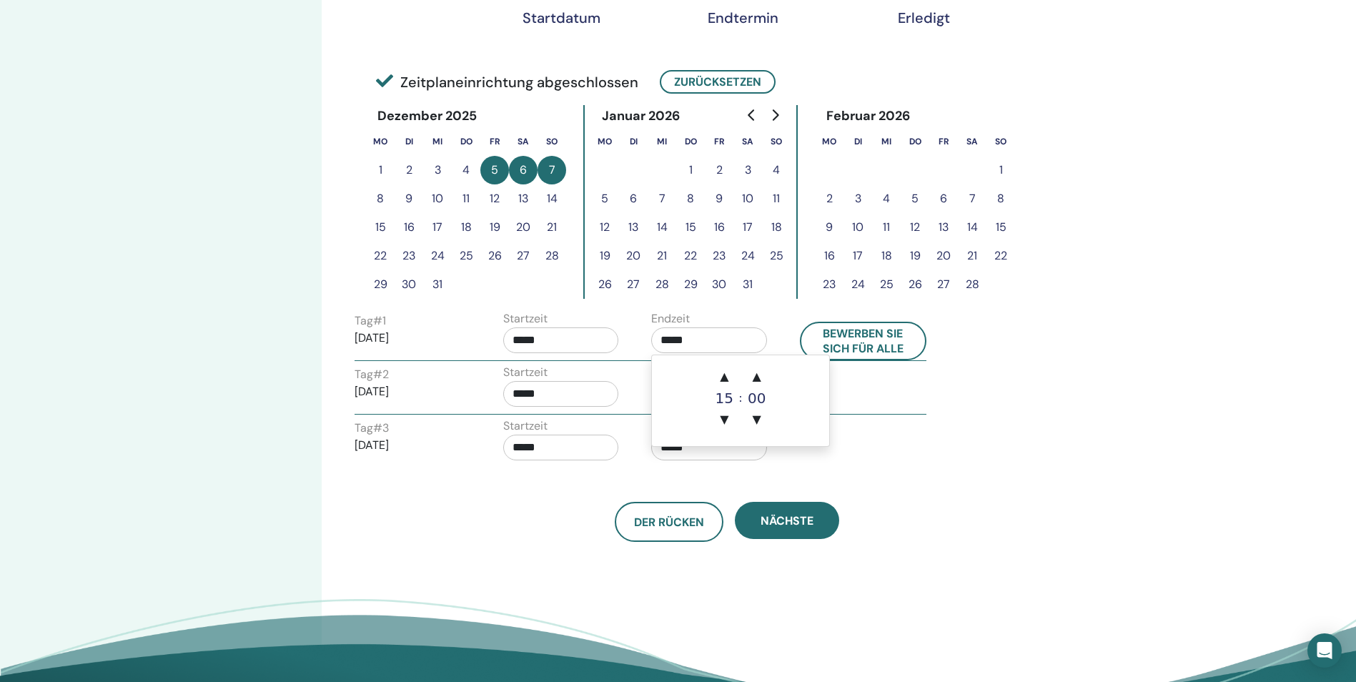
click at [694, 338] on input "*****" at bounding box center [709, 340] width 116 height 26
click at [760, 377] on span "▲" at bounding box center [757, 376] width 29 height 29
click at [758, 411] on span "▼" at bounding box center [757, 419] width 29 height 29
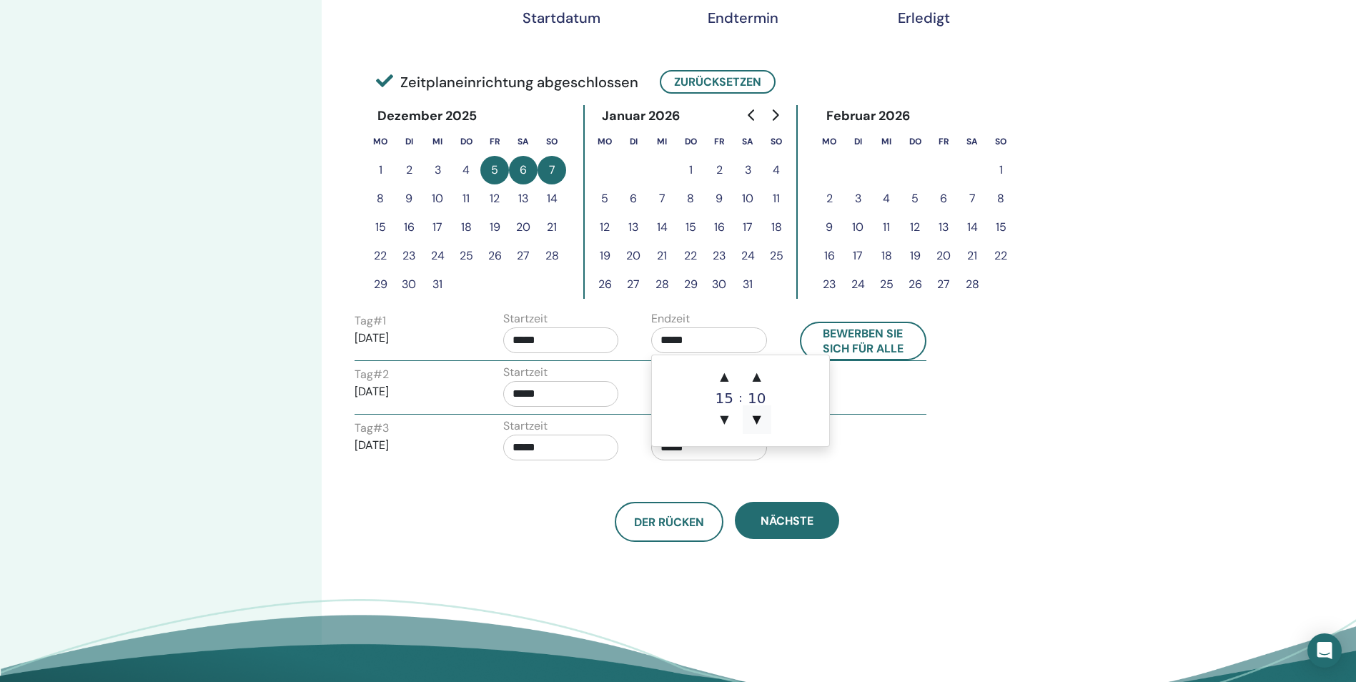
click at [758, 411] on span "▼" at bounding box center [757, 419] width 29 height 29
type input "*****"
click at [763, 514] on span "Nächste" at bounding box center [786, 520] width 53 height 15
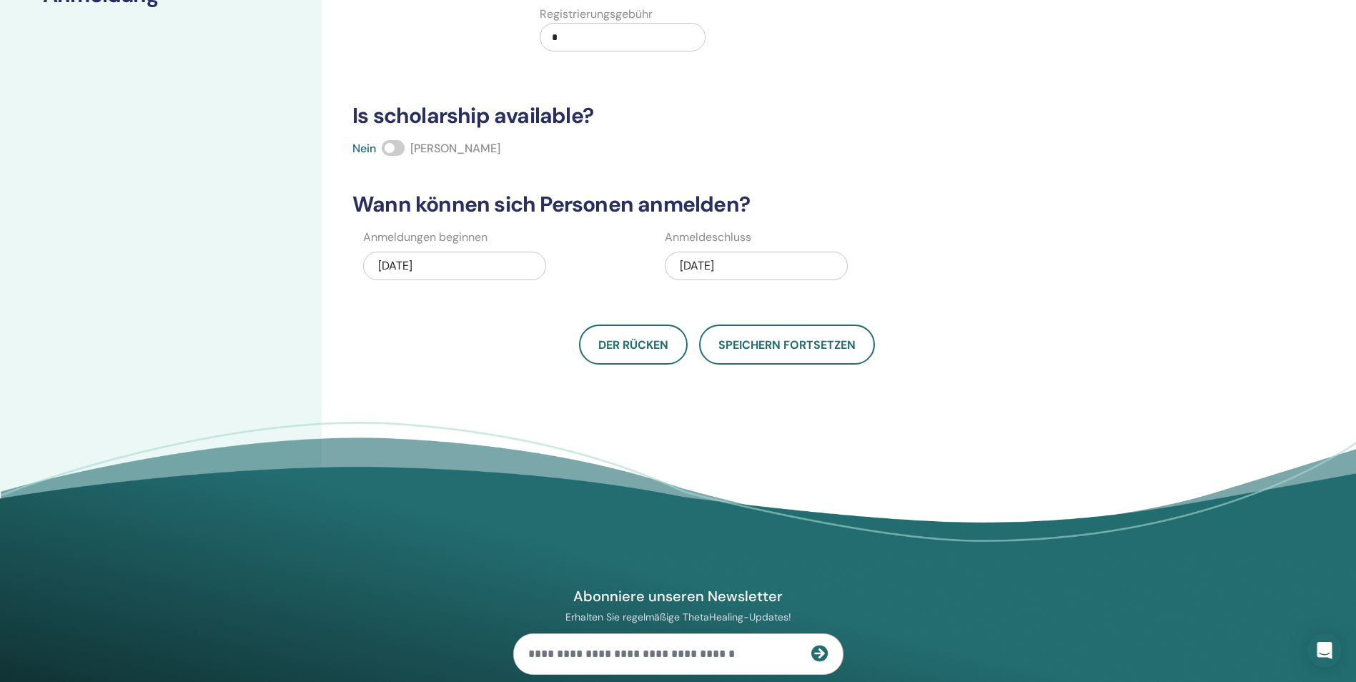
click at [601, 48] on input "*" at bounding box center [625, 37] width 159 height 27
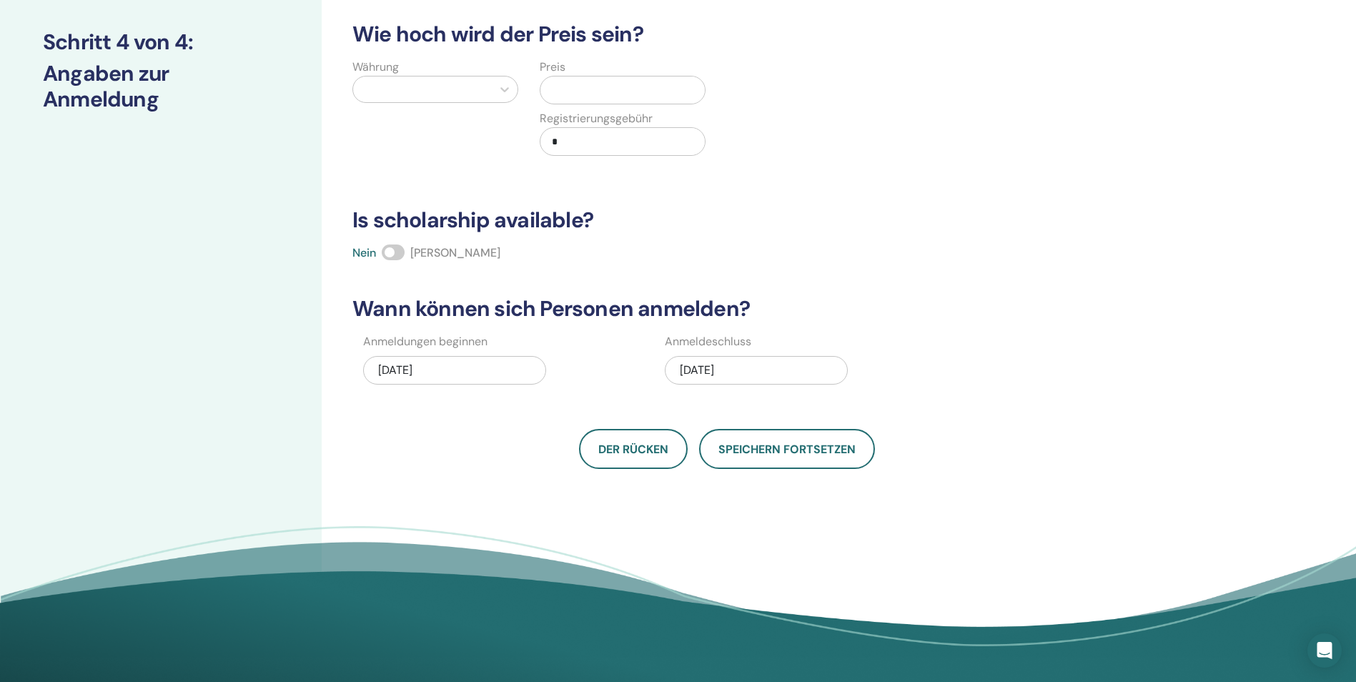
scroll to position [0, 0]
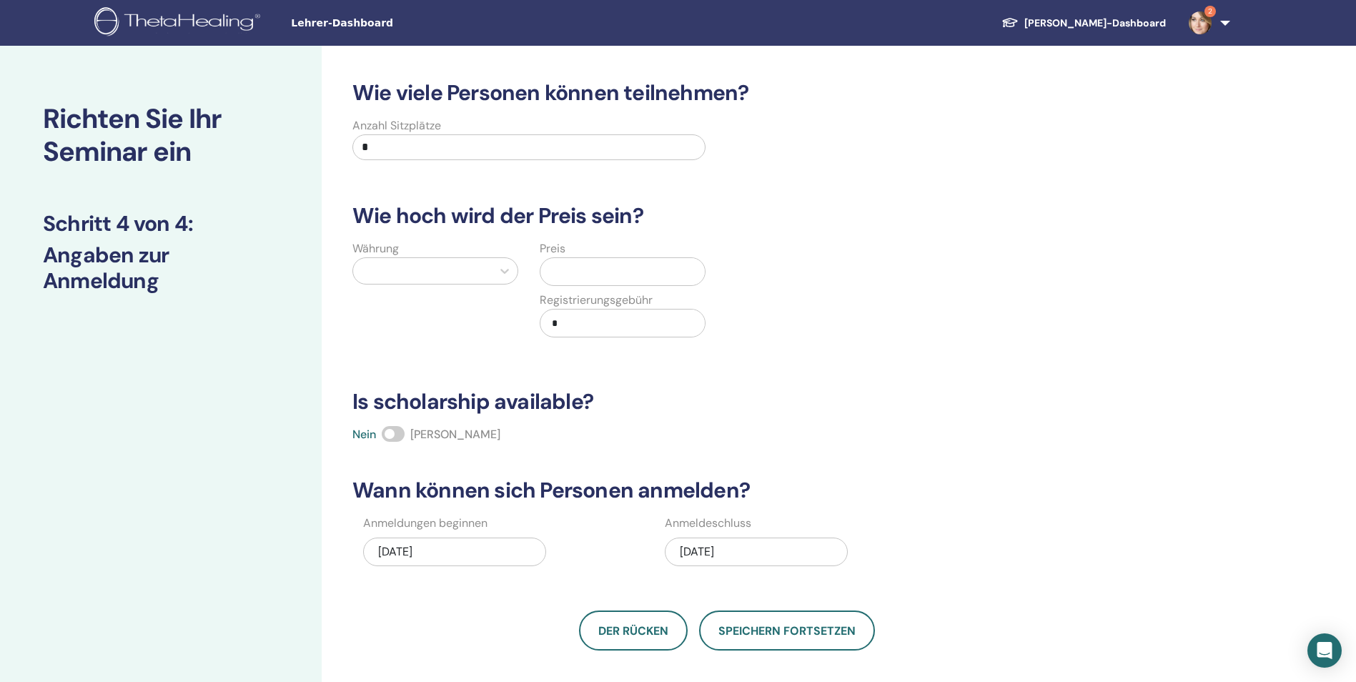
click at [437, 154] on input "*" at bounding box center [528, 147] width 353 height 26
drag, startPoint x: 437, startPoint y: 154, endPoint x: 349, endPoint y: 149, distance: 88.0
click at [349, 149] on div "Anzahl Sitzplätze *" at bounding box center [529, 142] width 374 height 51
type input "*"
click at [475, 272] on div at bounding box center [422, 271] width 124 height 20
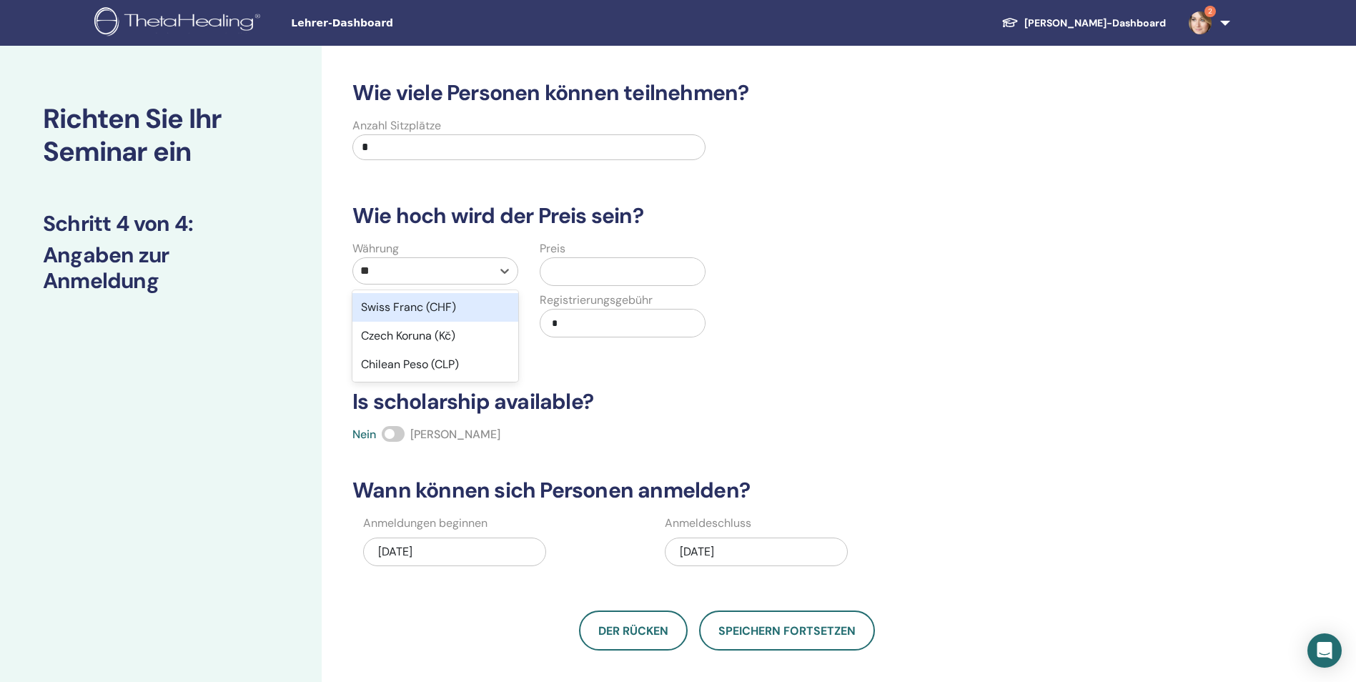
type input "***"
click at [391, 312] on div "Swiss Franc (CHF)" at bounding box center [435, 307] width 166 height 29
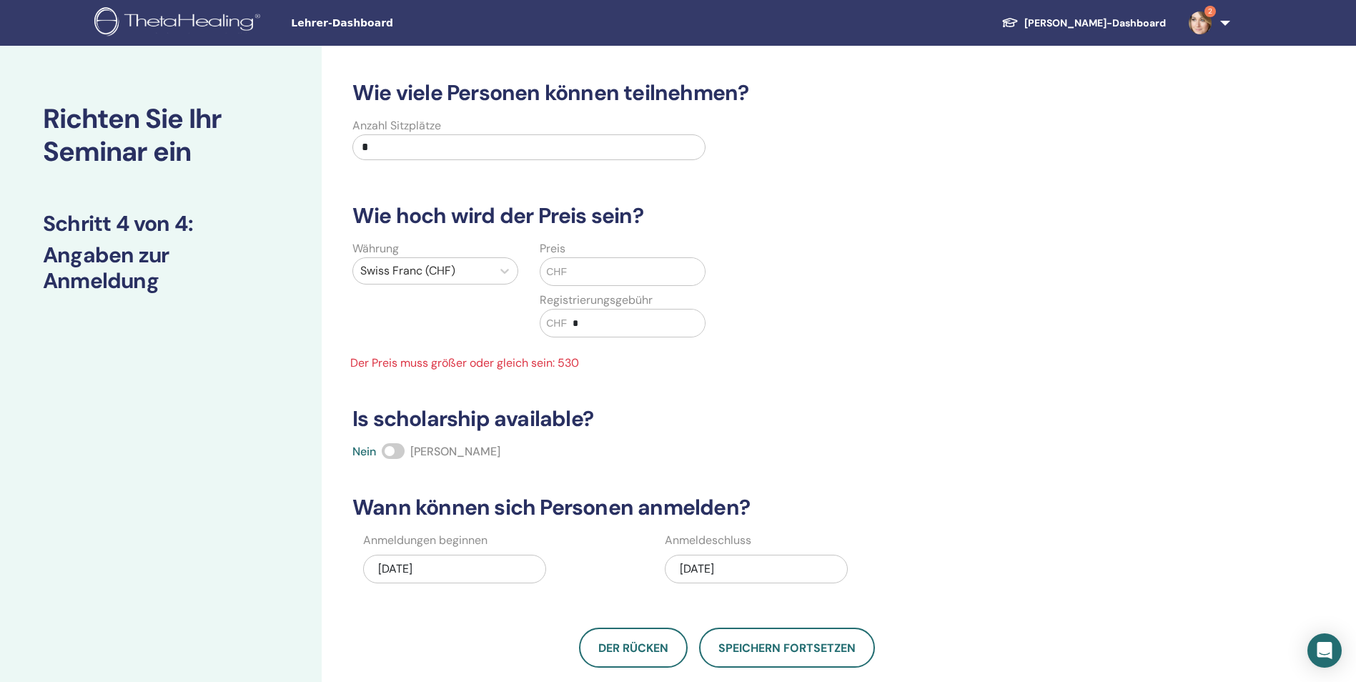
click at [588, 272] on input "text" at bounding box center [636, 271] width 138 height 27
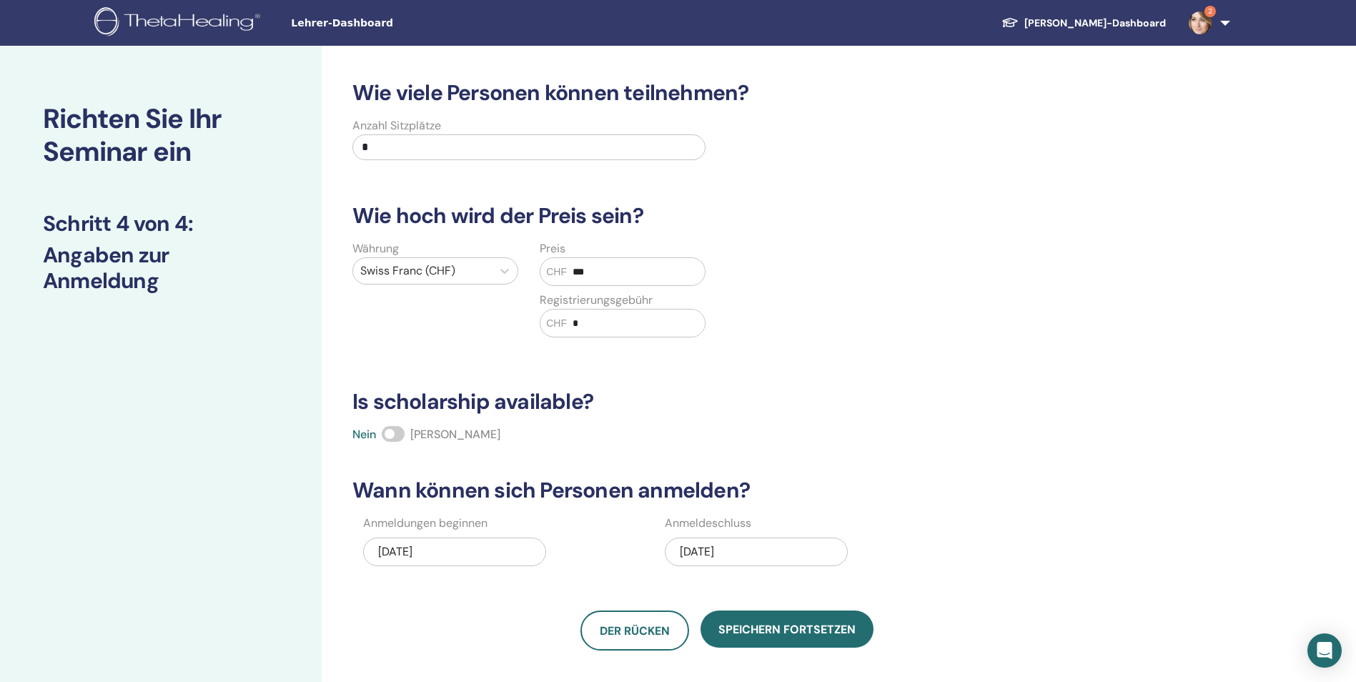
type input "***"
click at [983, 411] on h3 "Is scholarship available?" at bounding box center [727, 402] width 767 height 26
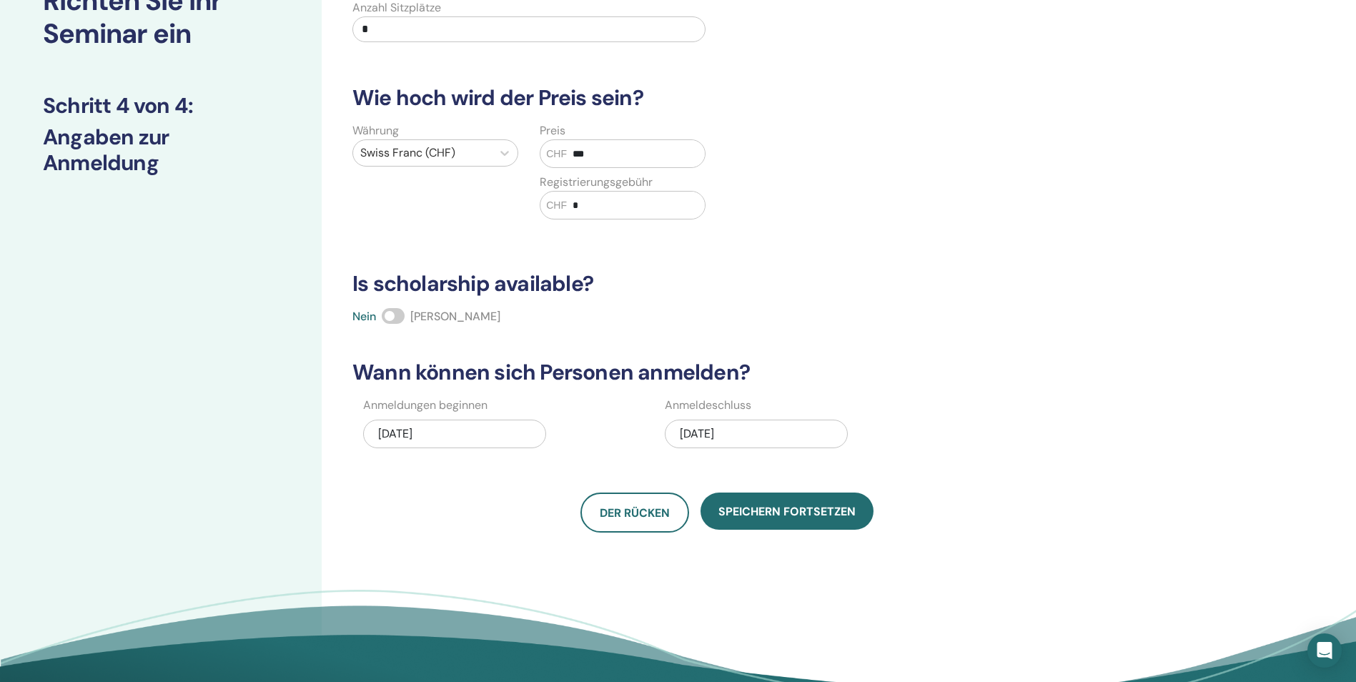
scroll to position [143, 0]
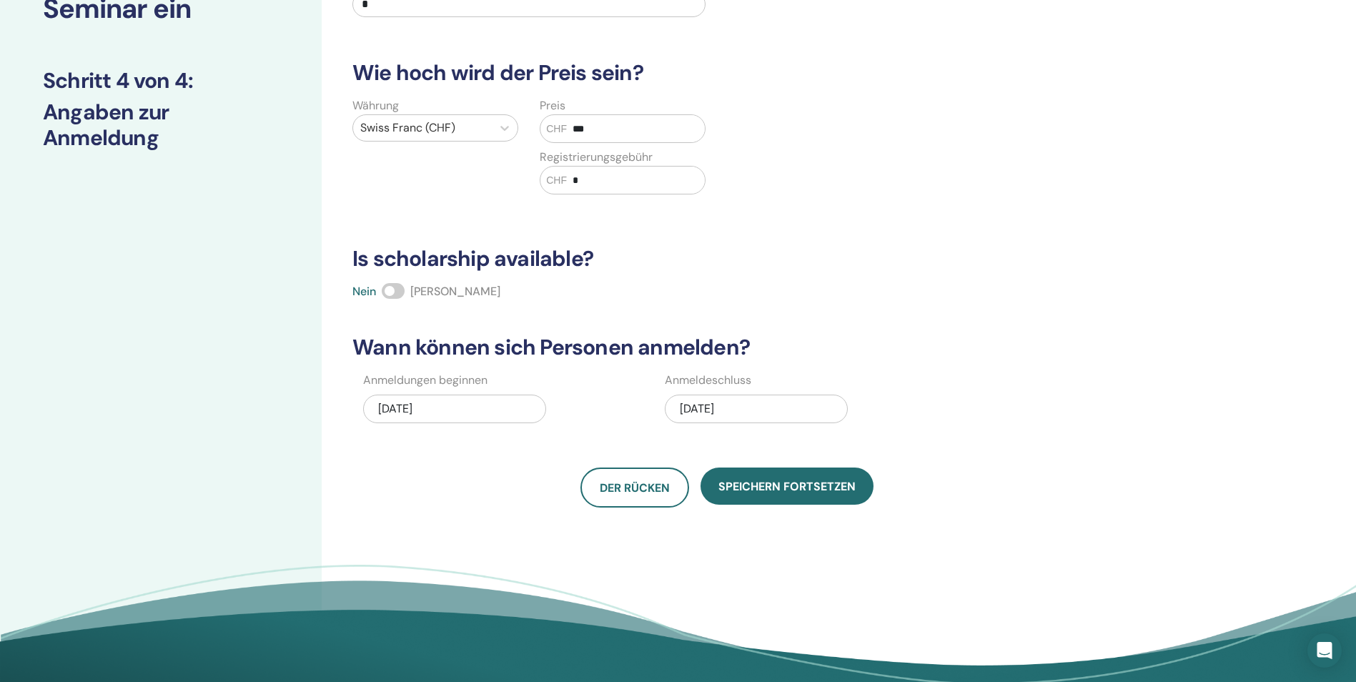
click at [717, 412] on div "12/07/2025" at bounding box center [756, 408] width 183 height 29
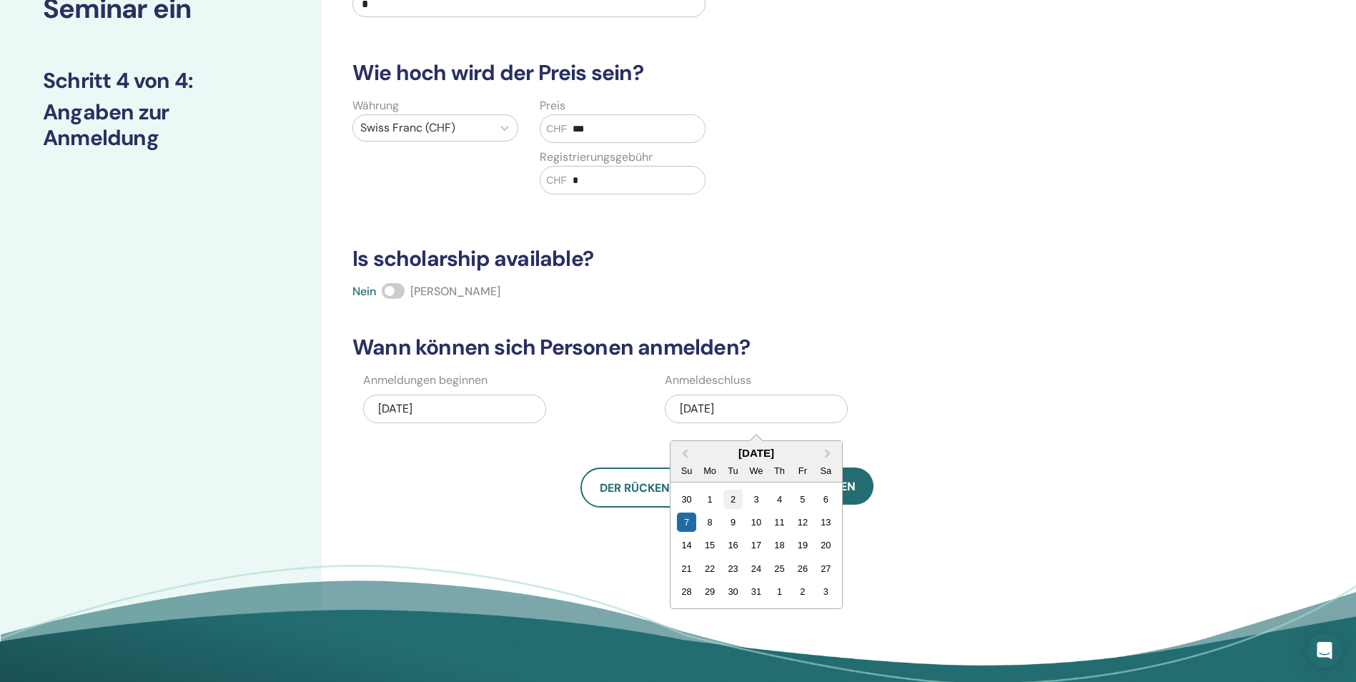
click at [733, 501] on div "2" at bounding box center [732, 499] width 19 height 19
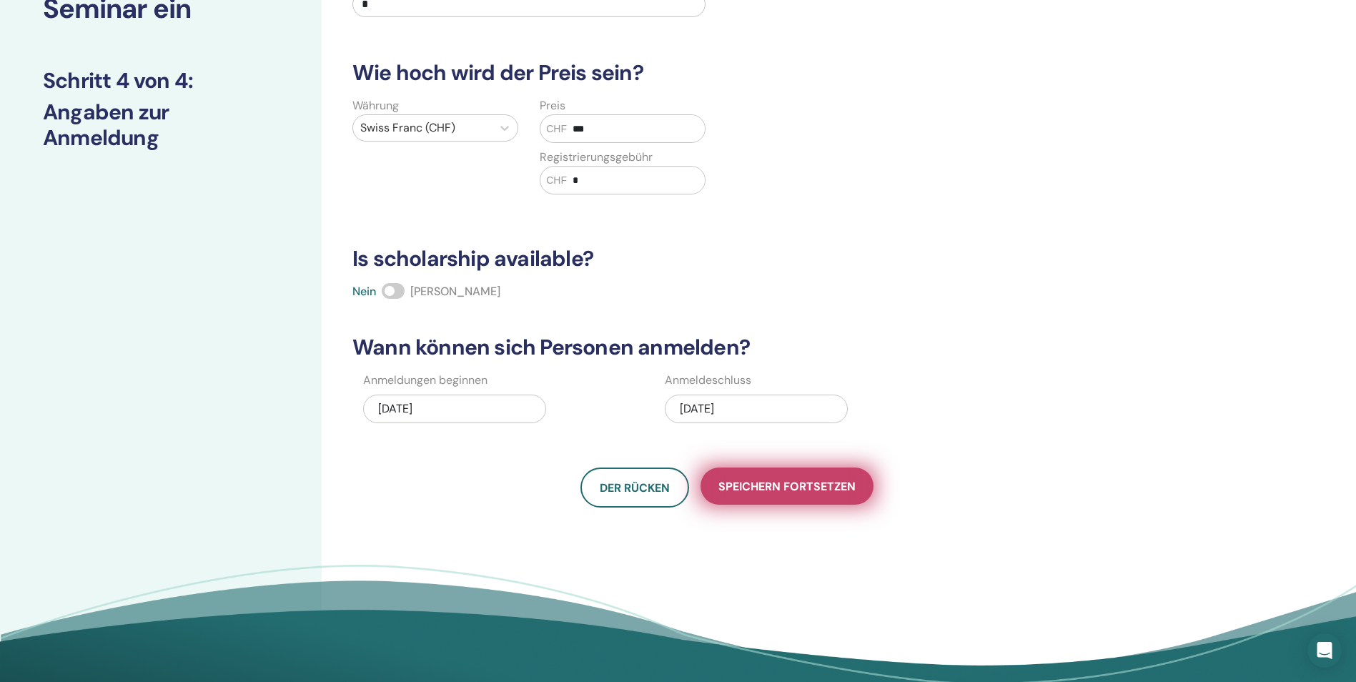
click at [762, 489] on span "Speichern fortsetzen" at bounding box center [786, 486] width 137 height 15
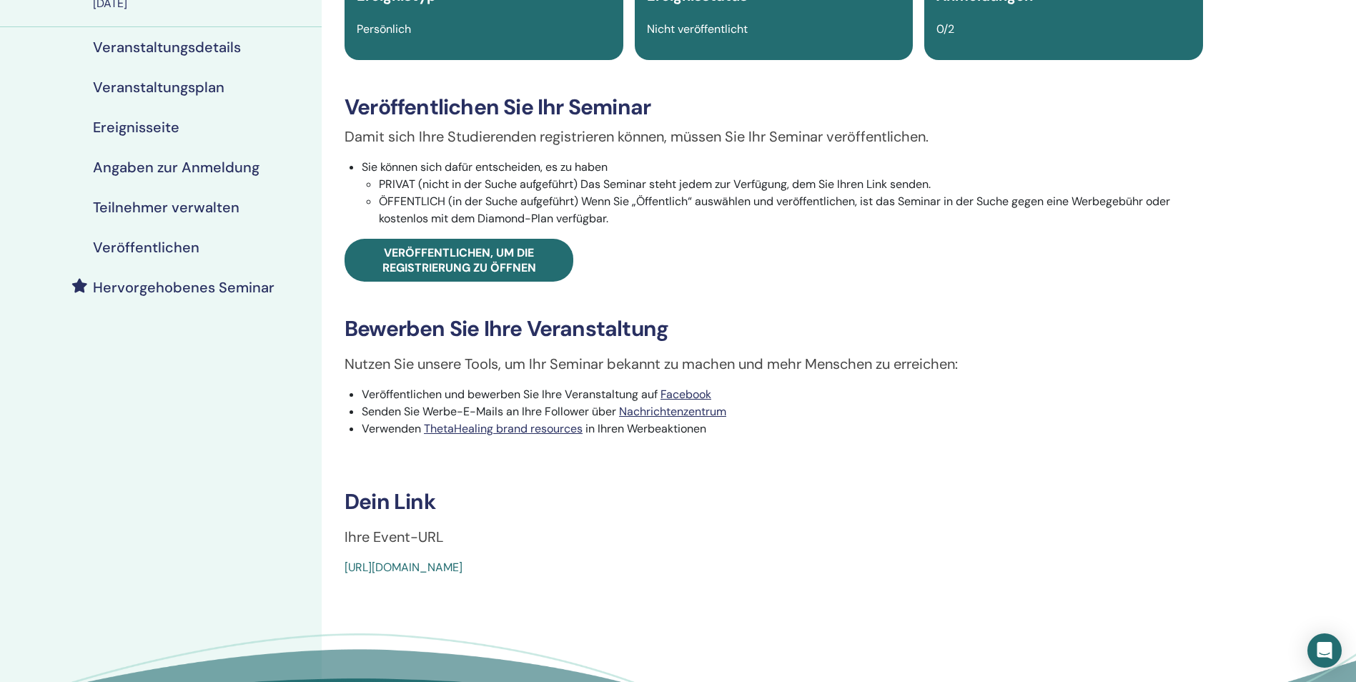
scroll to position [214, 0]
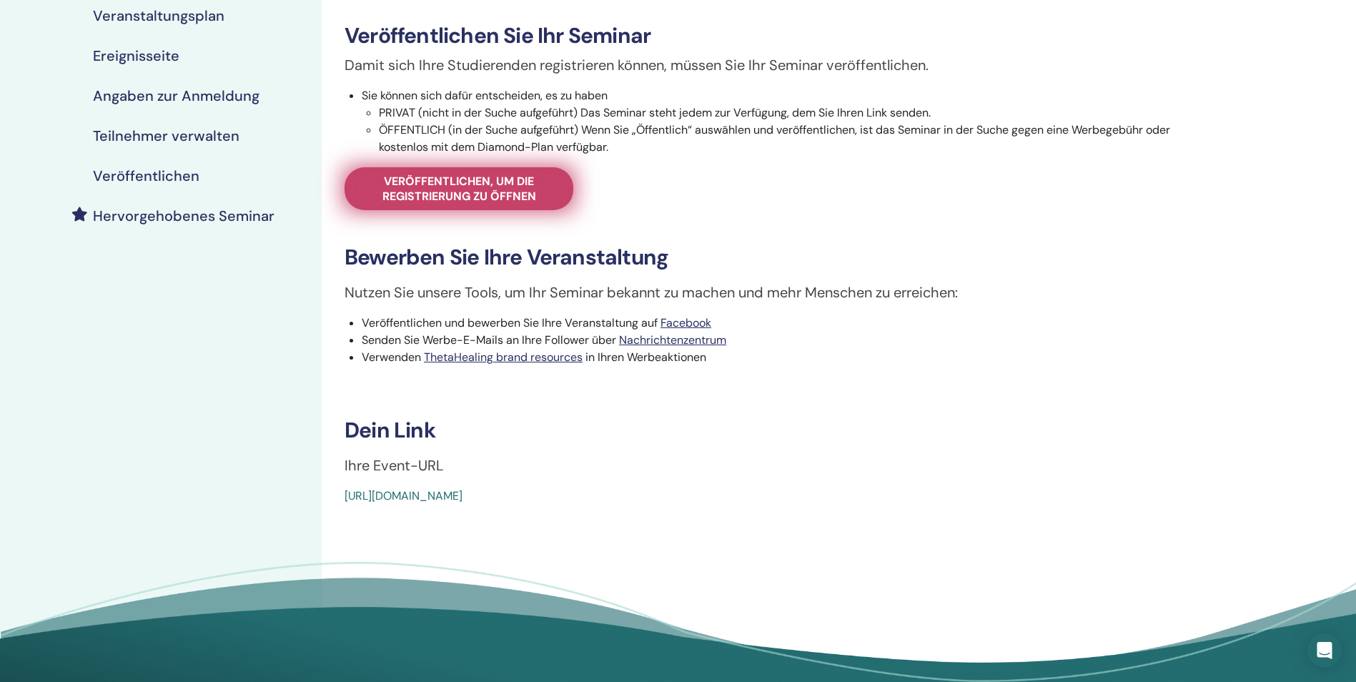
click at [475, 188] on span "Veröffentlichen, um die Registrierung zu öffnen" at bounding box center [458, 189] width 193 height 30
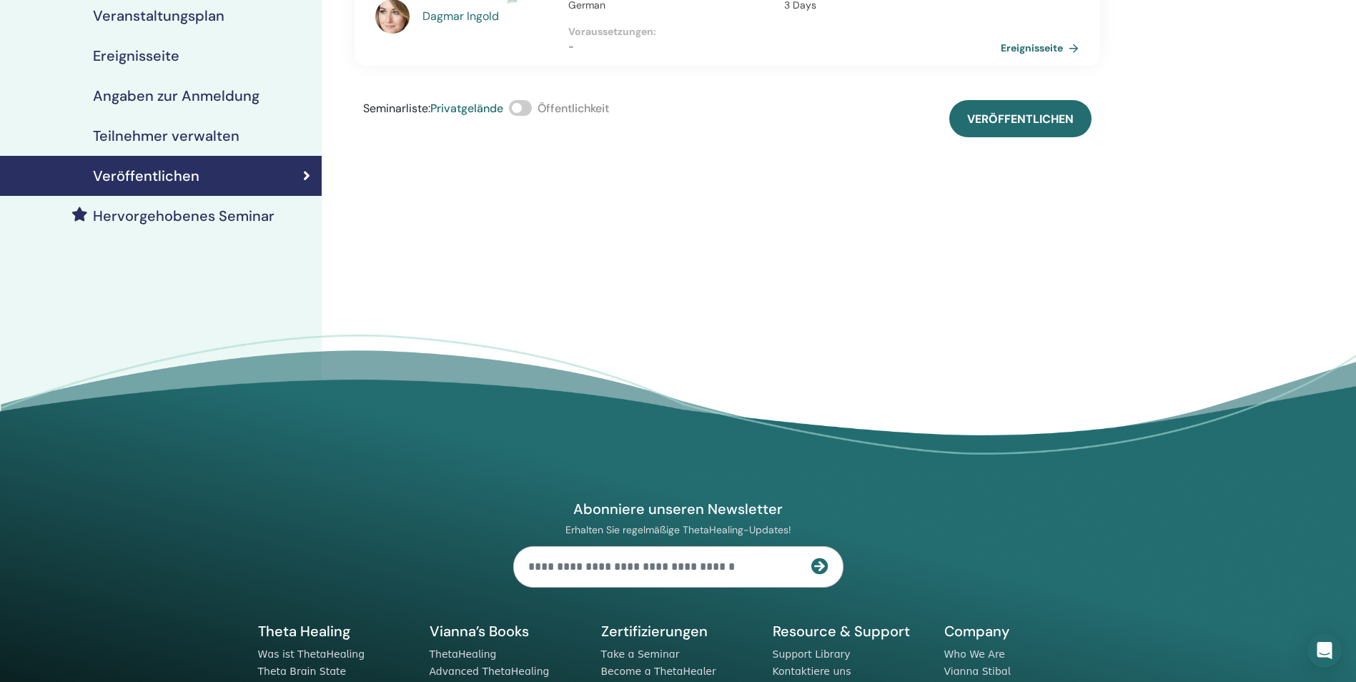
click at [528, 103] on span at bounding box center [520, 108] width 23 height 16
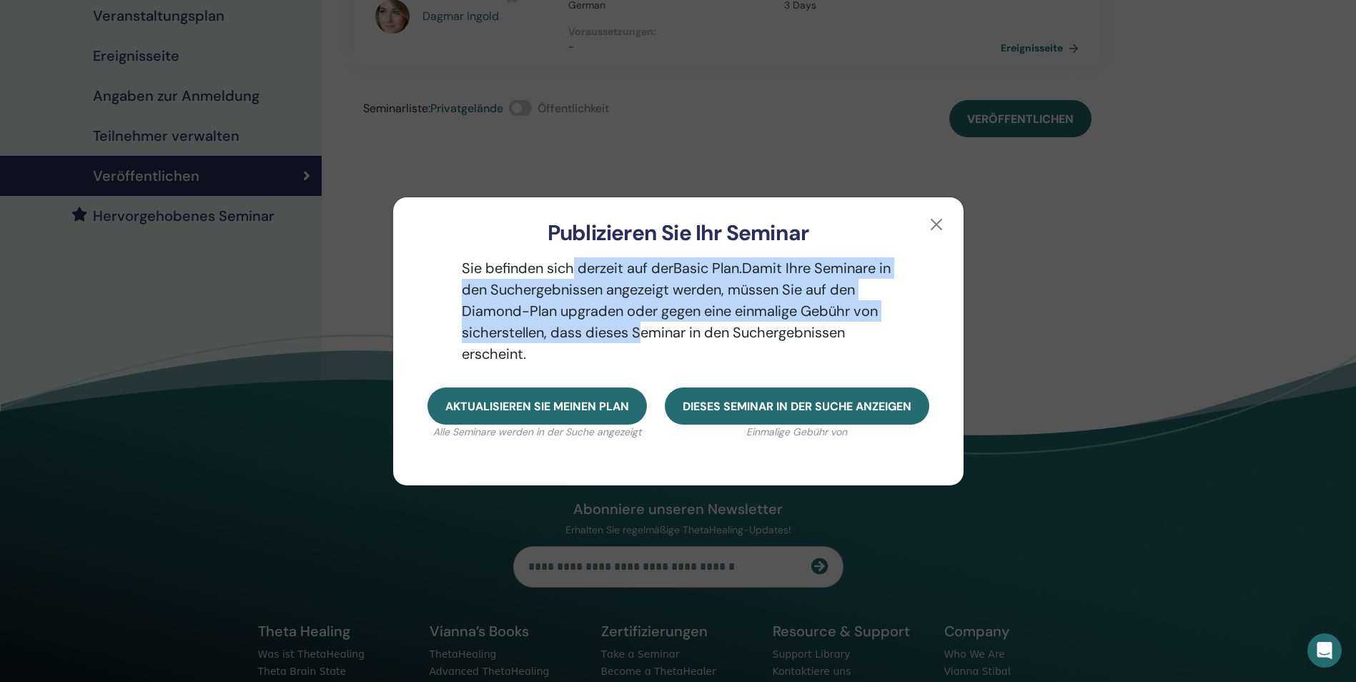
drag, startPoint x: 580, startPoint y: 264, endPoint x: 655, endPoint y: 334, distance: 103.7
click at [655, 334] on div "Sie befinden sich derzeit auf der Basic Plan. Damit Ihre Seminare in den Sucher…" at bounding box center [678, 317] width 570 height 142
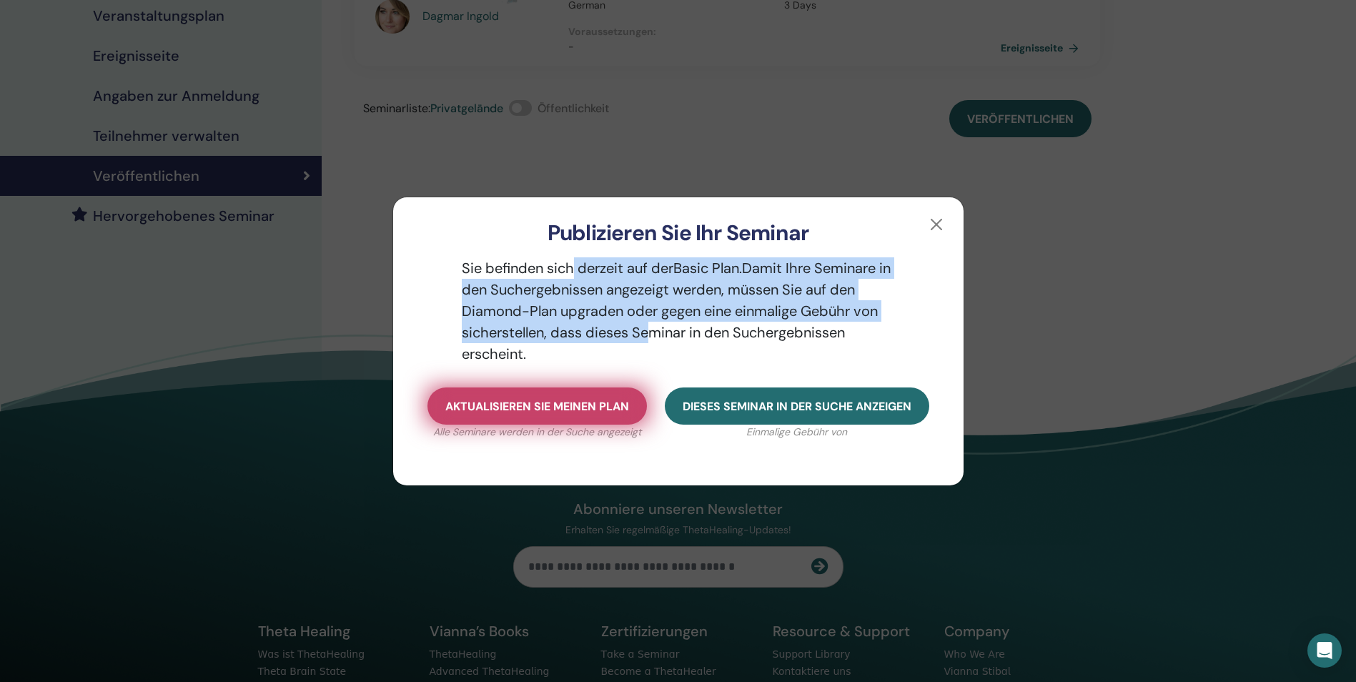
drag, startPoint x: 655, startPoint y: 334, endPoint x: 616, endPoint y: 408, distance: 83.4
click at [616, 408] on span "Aktualisieren Sie meinen Plan" at bounding box center [537, 406] width 184 height 15
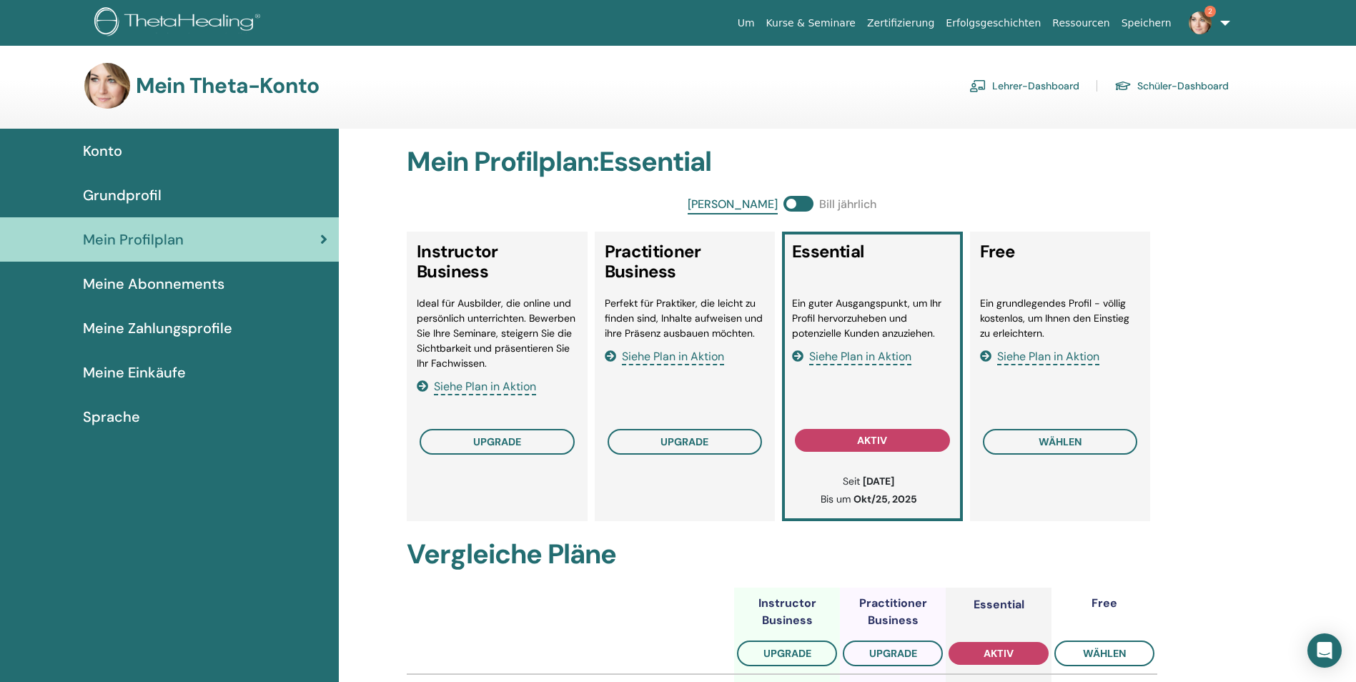
click at [1007, 83] on link "Lehrer-Dashboard" at bounding box center [1024, 85] width 110 height 23
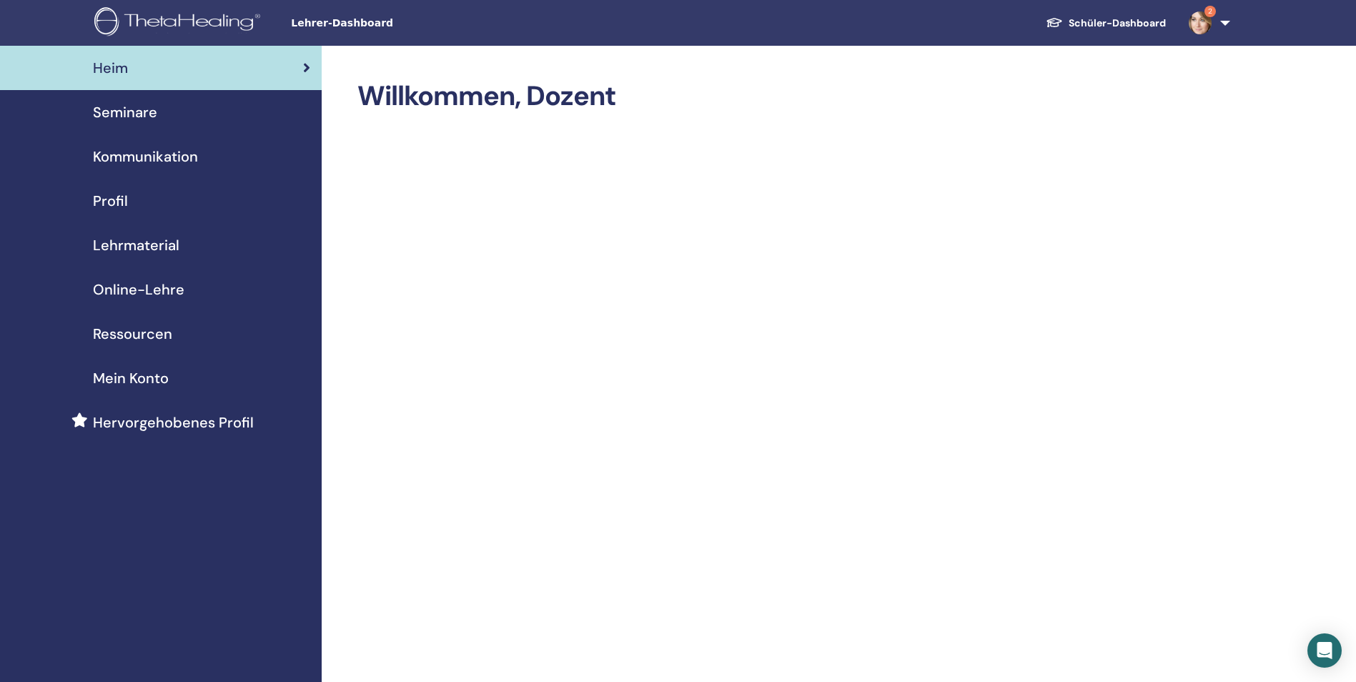
click at [133, 112] on span "Seminare" at bounding box center [125, 111] width 64 height 21
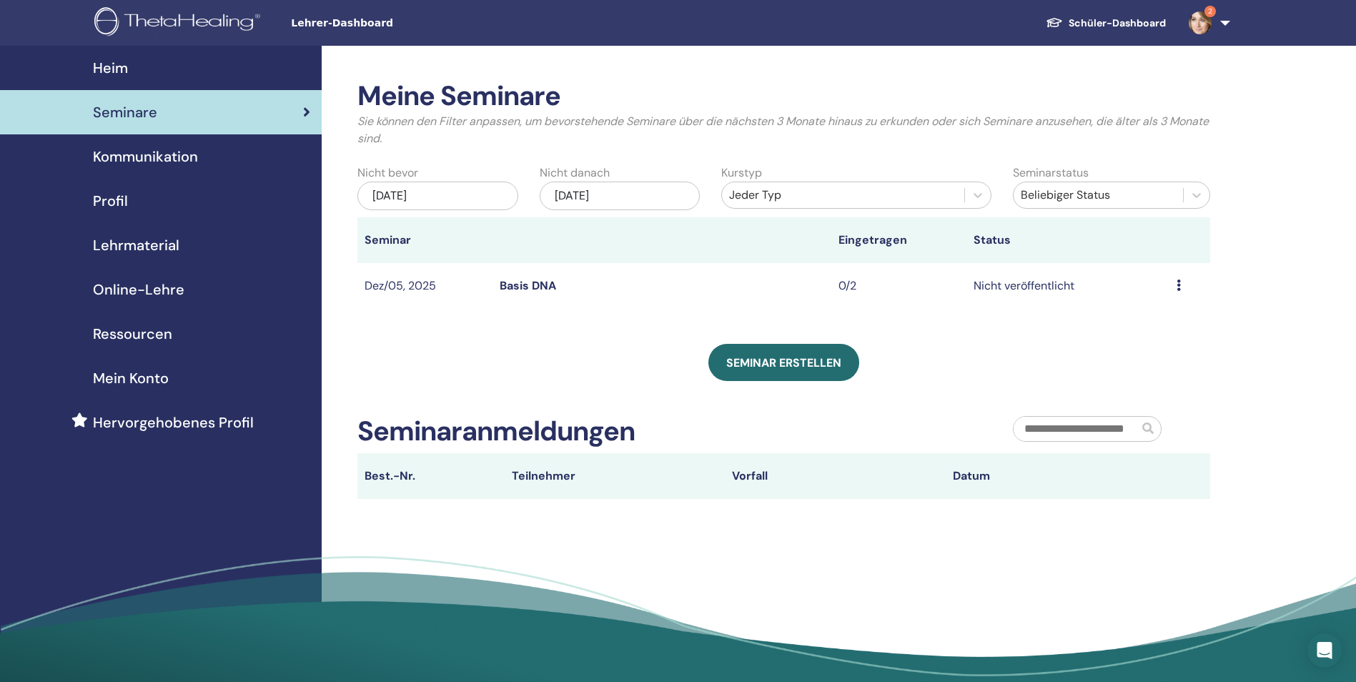
click at [1183, 284] on div "Vorschau Bearbeiten Teilnehmer Absagen" at bounding box center [1189, 285] width 26 height 17
click at [1143, 292] on link "Vorschau" at bounding box center [1140, 294] width 49 height 15
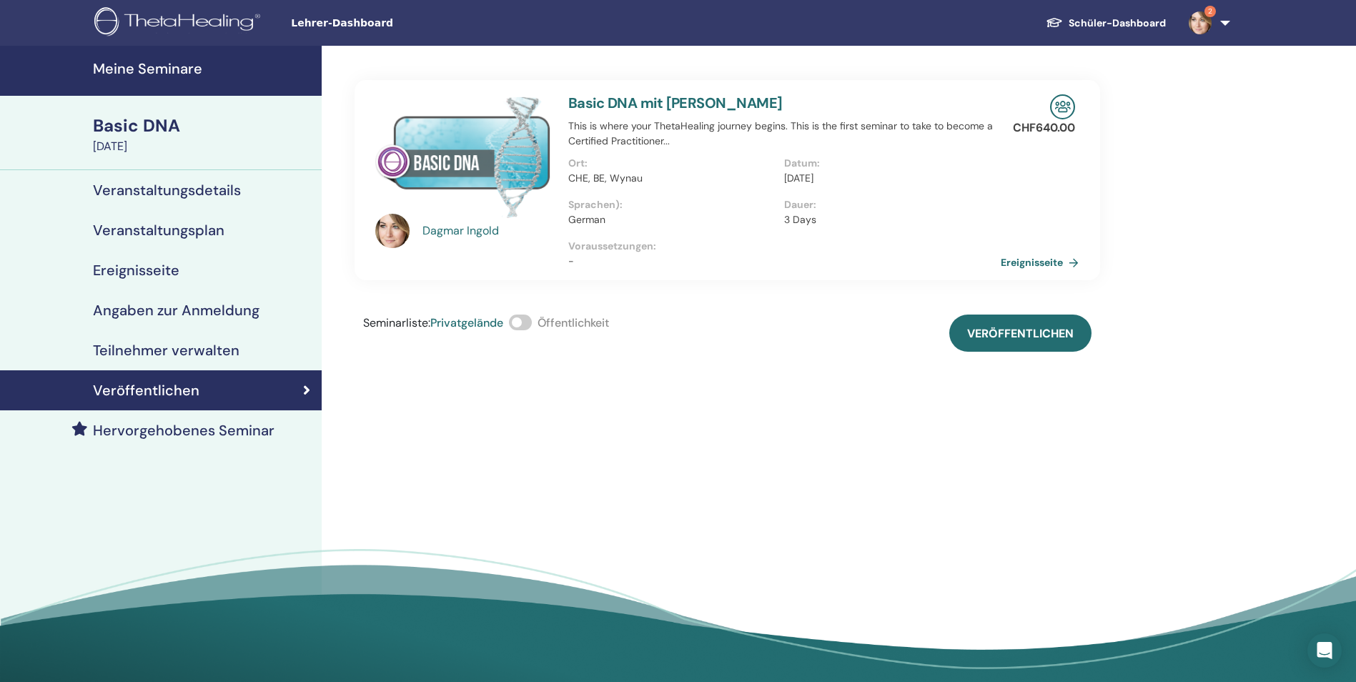
click at [523, 319] on span at bounding box center [520, 322] width 23 height 16
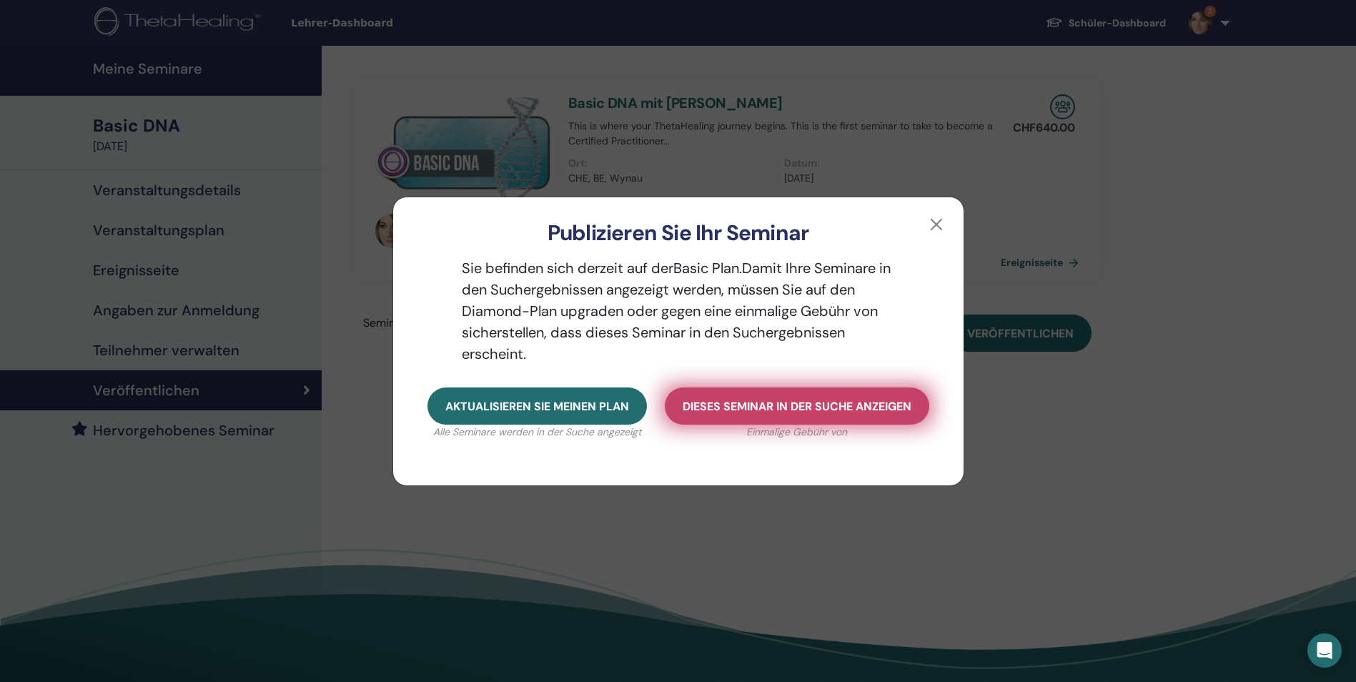
click at [761, 407] on span "Dieses Seminar in der Suche anzeigen" at bounding box center [796, 406] width 229 height 15
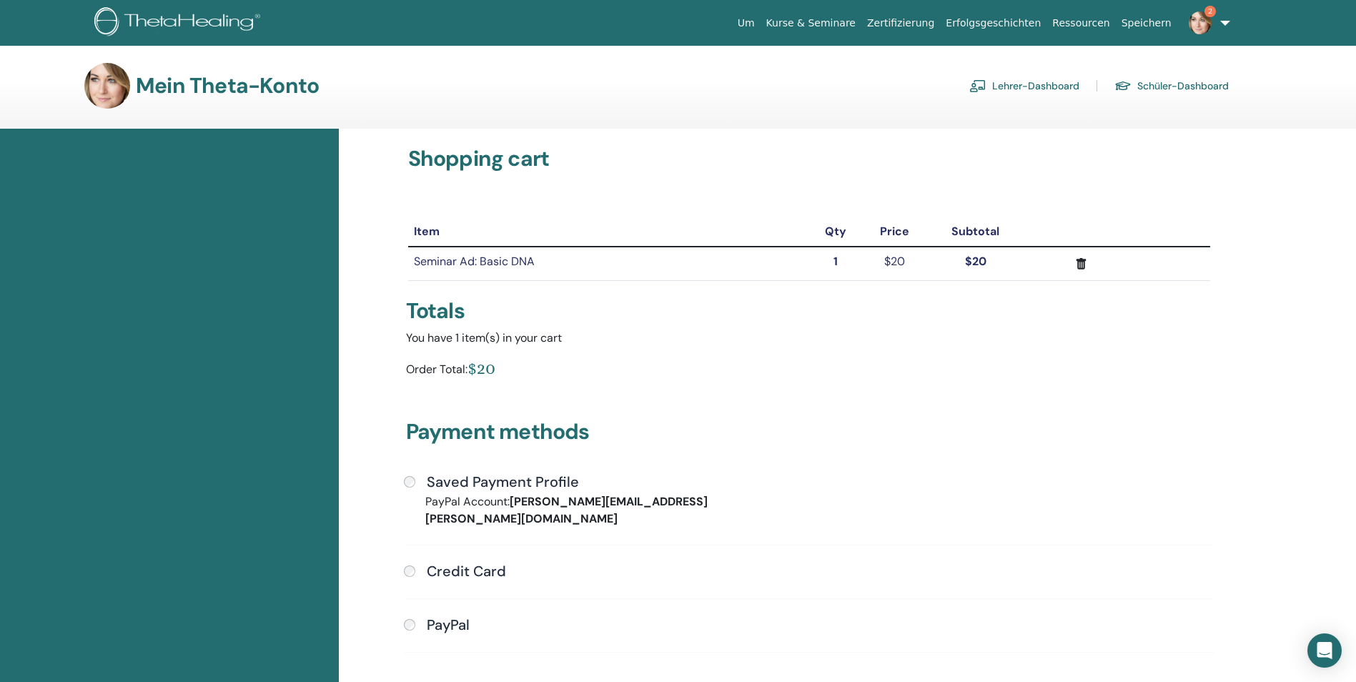
click at [1006, 84] on link "Lehrer-Dashboard" at bounding box center [1024, 85] width 110 height 23
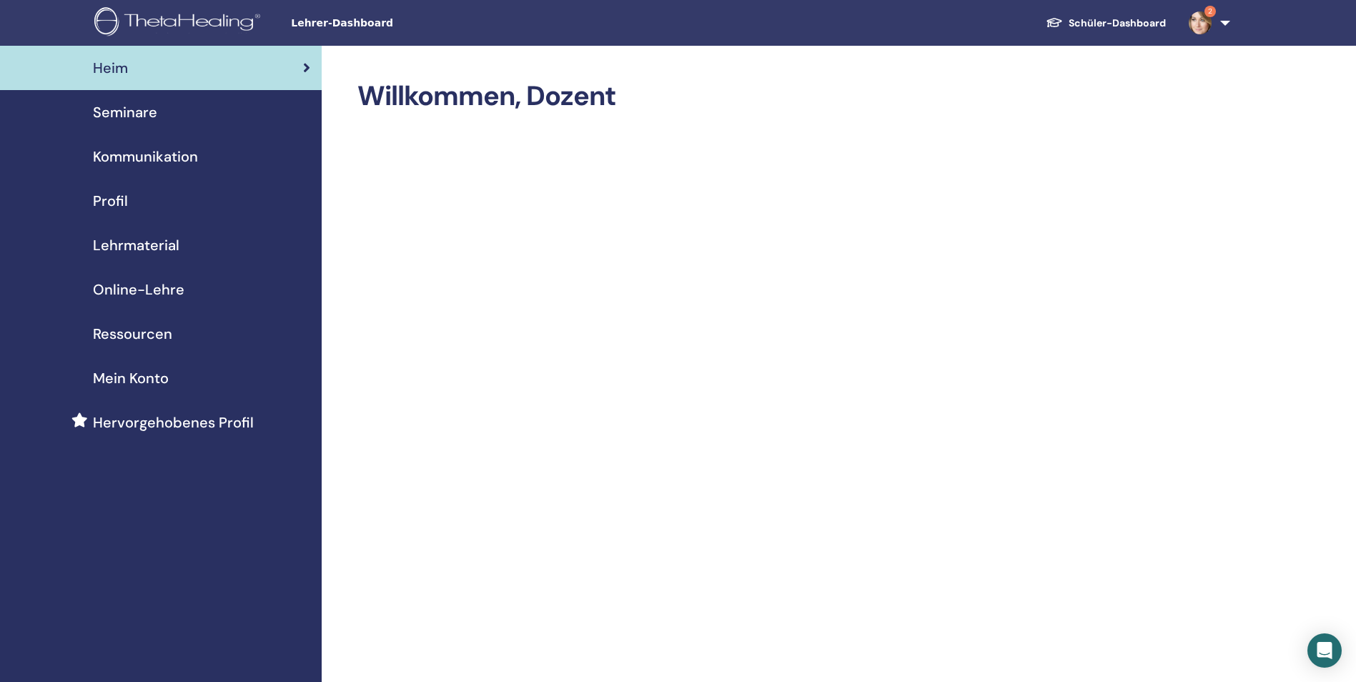
click at [123, 117] on span "Seminare" at bounding box center [125, 111] width 64 height 21
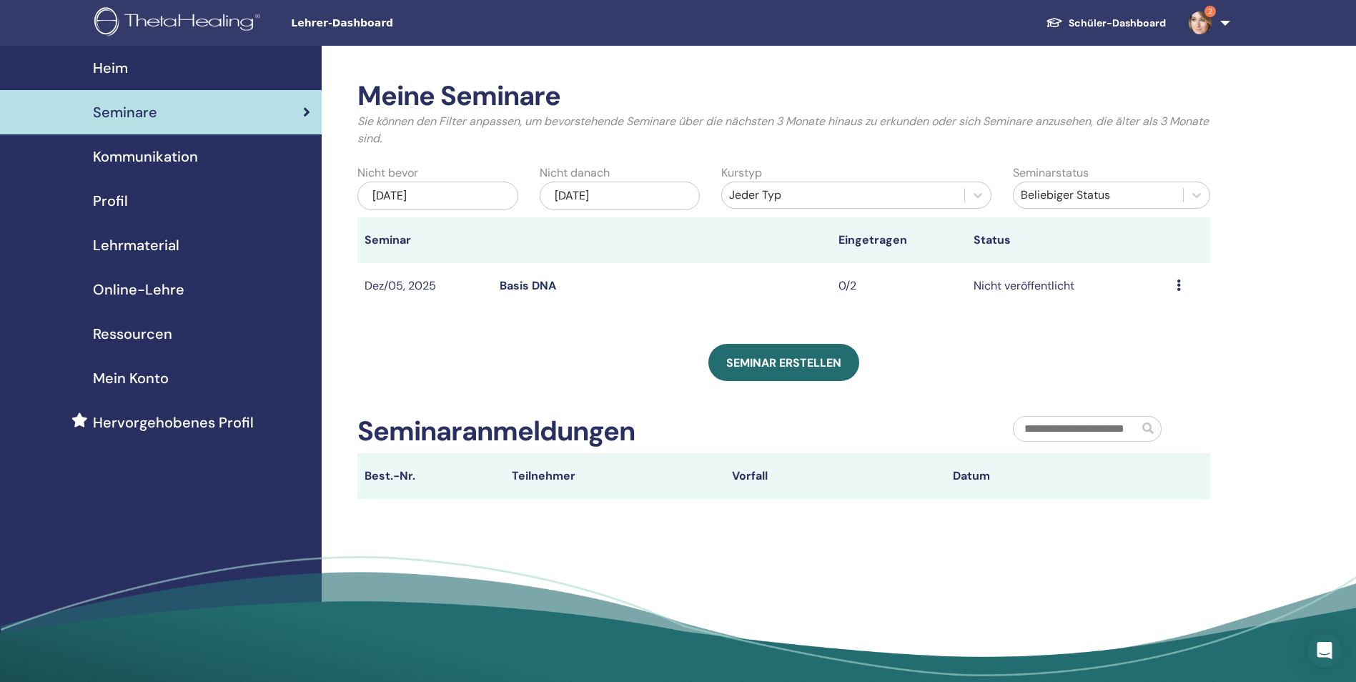
click at [531, 283] on link "Basis DNA" at bounding box center [528, 285] width 56 height 15
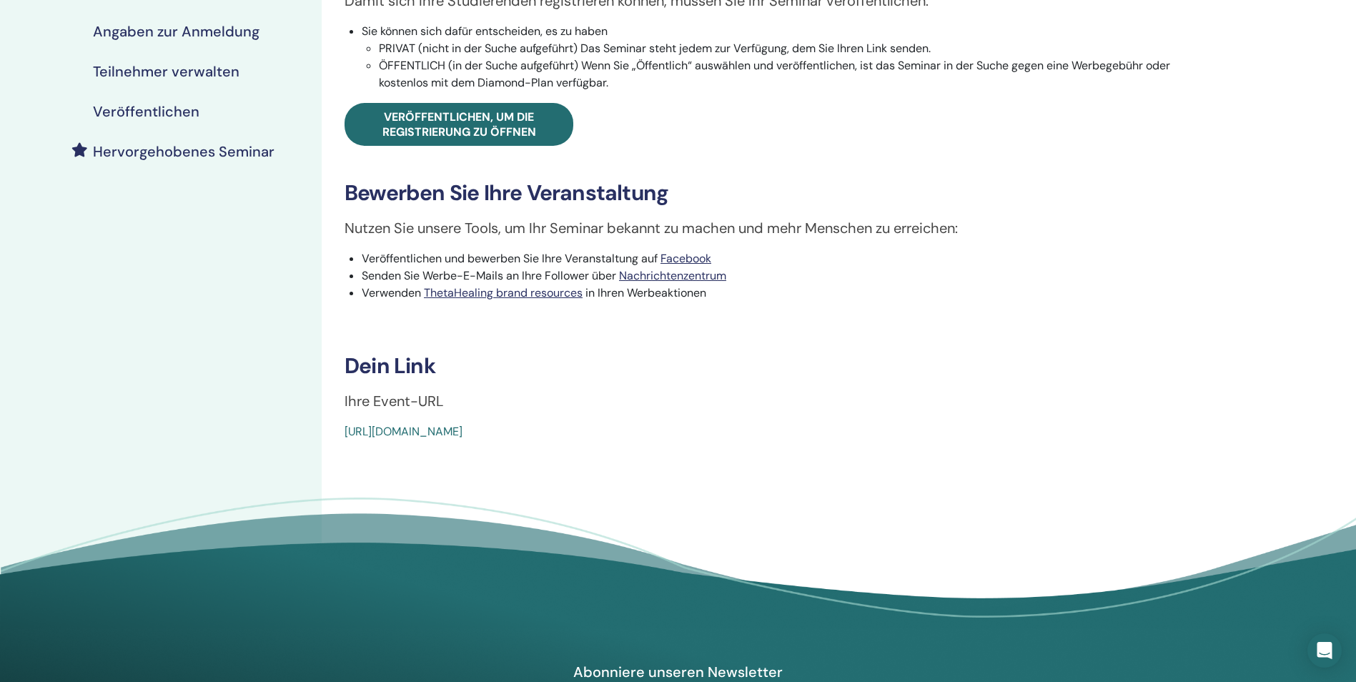
scroll to position [286, 0]
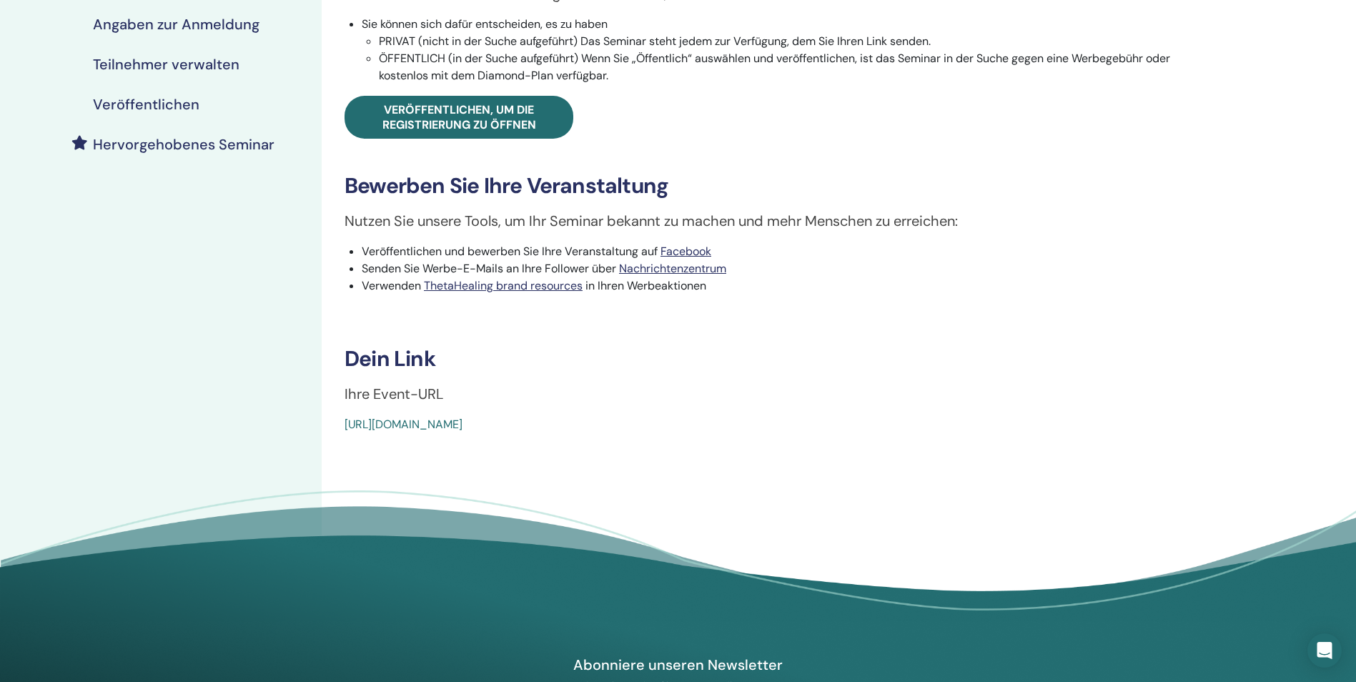
drag, startPoint x: 675, startPoint y: 425, endPoint x: 345, endPoint y: 427, distance: 329.5
click at [345, 427] on div "[URL][DOMAIN_NAME]" at bounding box center [701, 424] width 715 height 17
copy link "[URL][DOMAIN_NAME]"
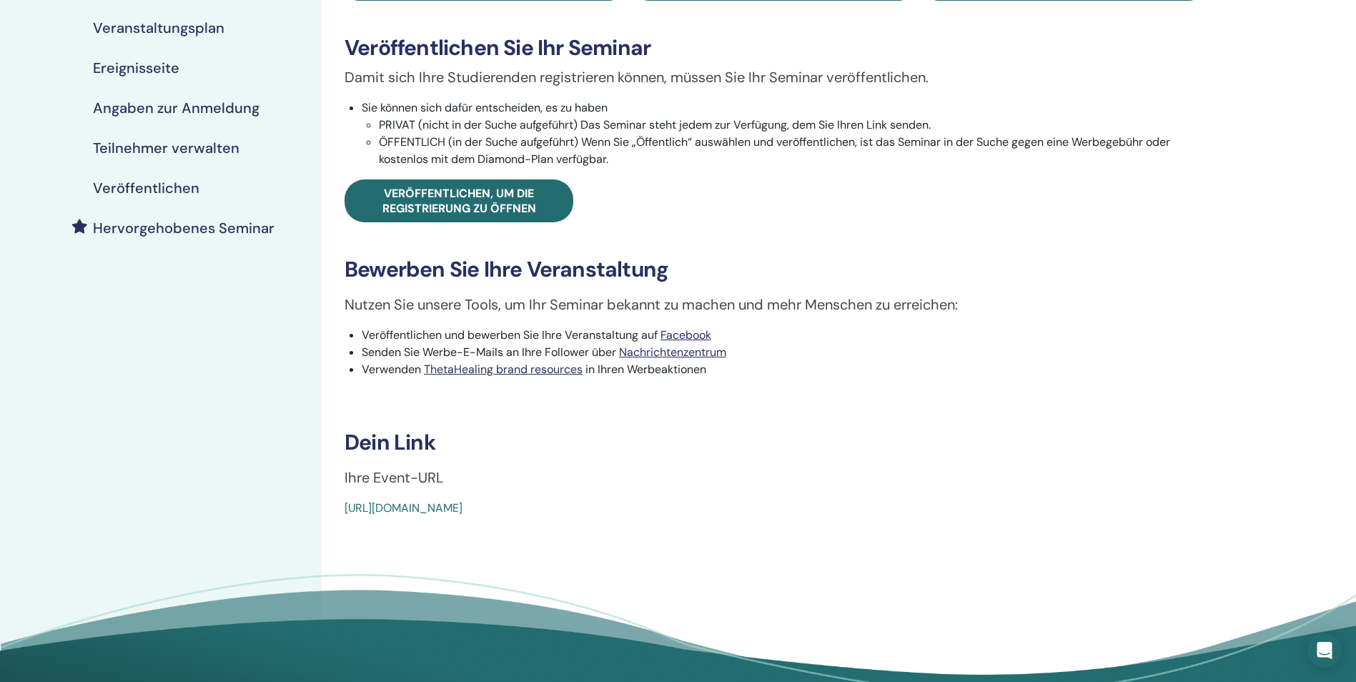
scroll to position [0, 0]
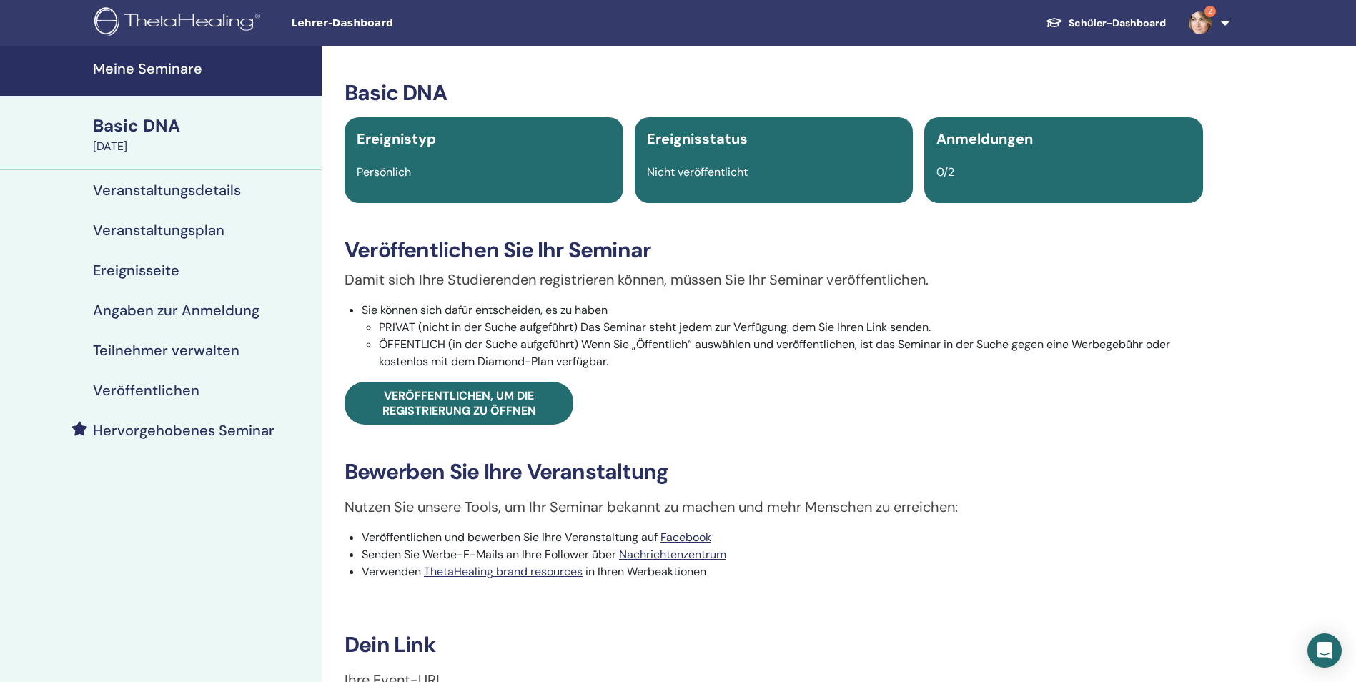
click at [1219, 26] on link "2" at bounding box center [1206, 23] width 59 height 46
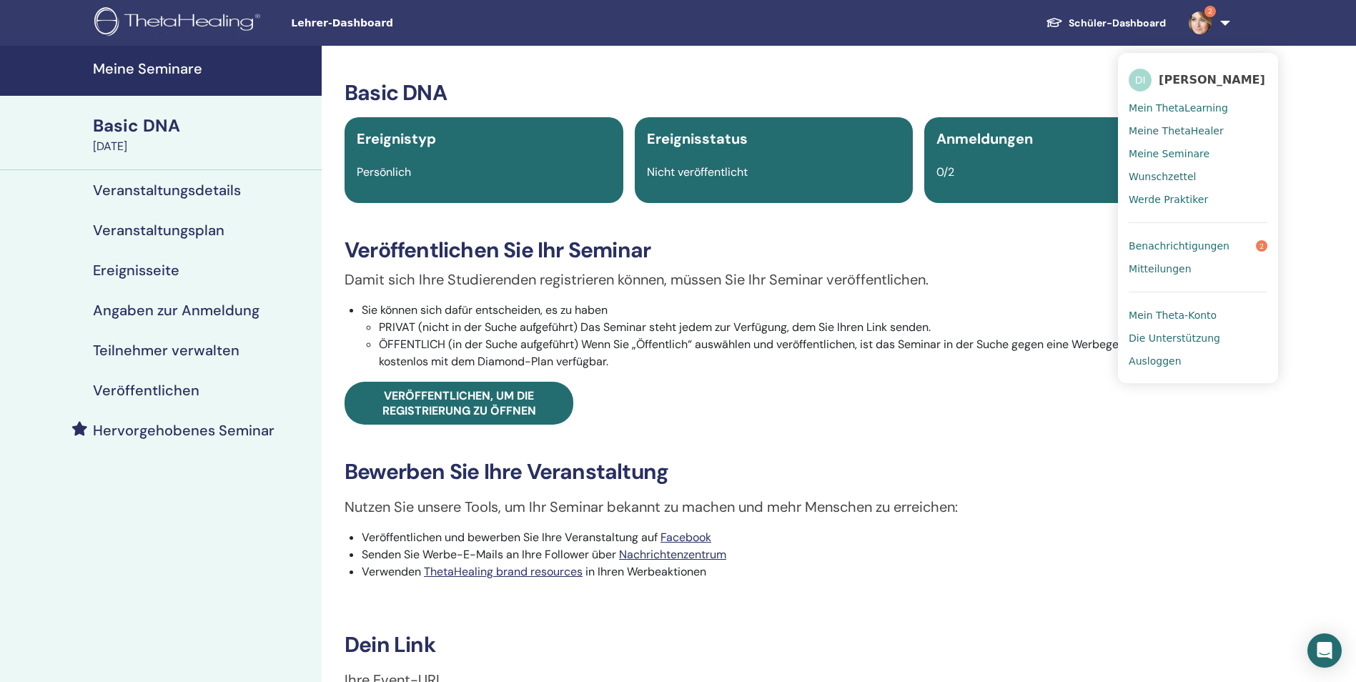
click at [1169, 244] on span "Benachrichtigungen" at bounding box center [1178, 245] width 101 height 13
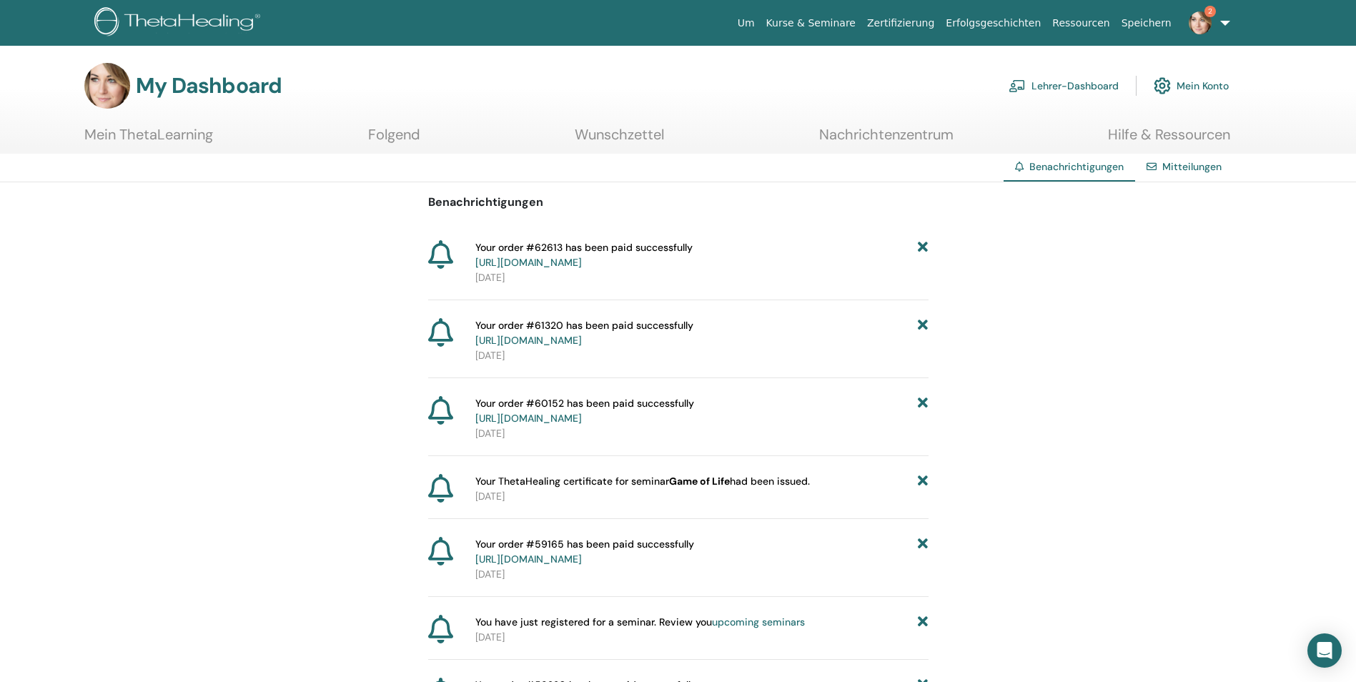
click at [1049, 84] on link "Lehrer-Dashboard" at bounding box center [1063, 85] width 110 height 31
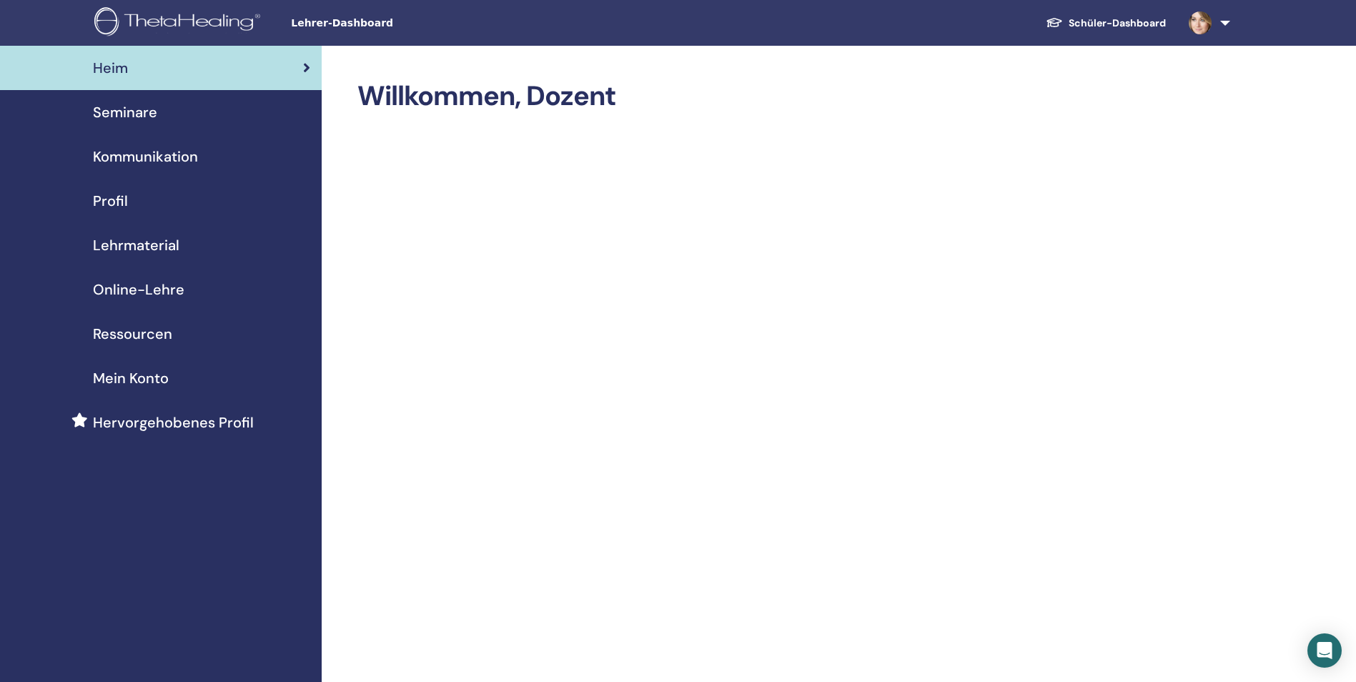
click at [142, 240] on span "Lehrmaterial" at bounding box center [136, 244] width 86 height 21
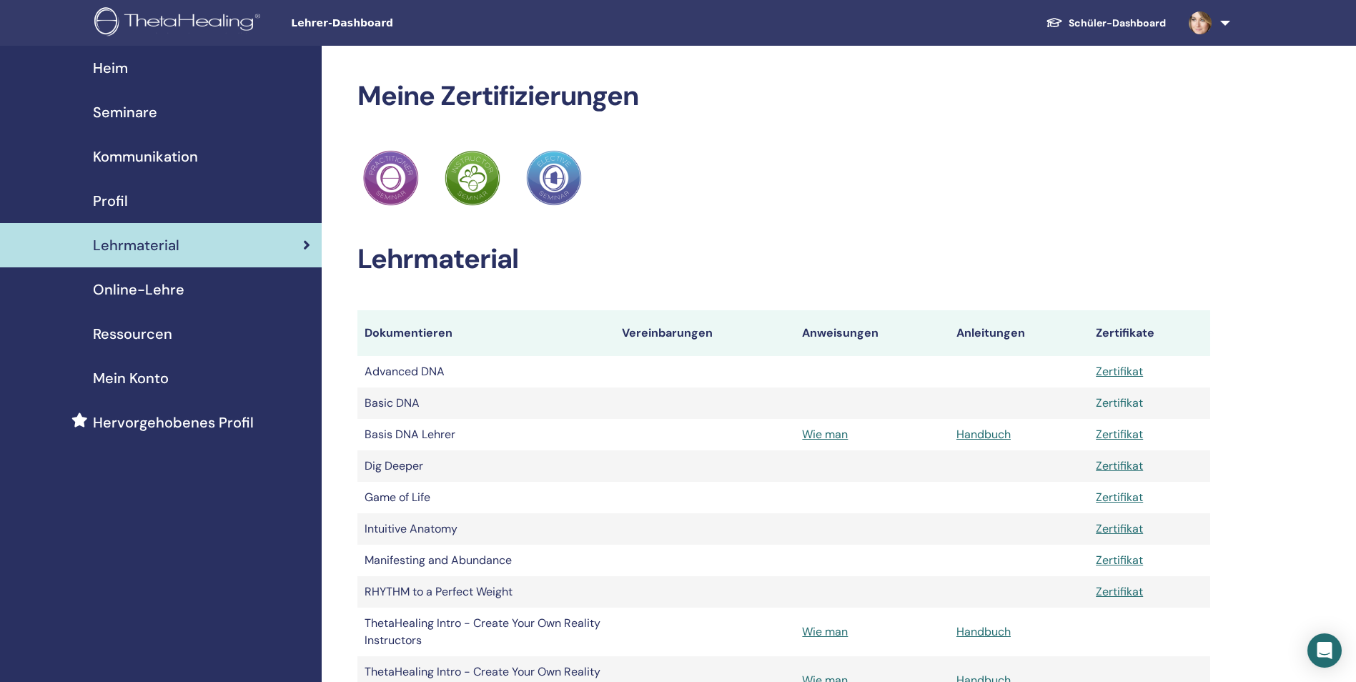
click at [1119, 402] on link "Zertifikat" at bounding box center [1119, 402] width 47 height 15
click at [144, 112] on span "Seminare" at bounding box center [125, 111] width 64 height 21
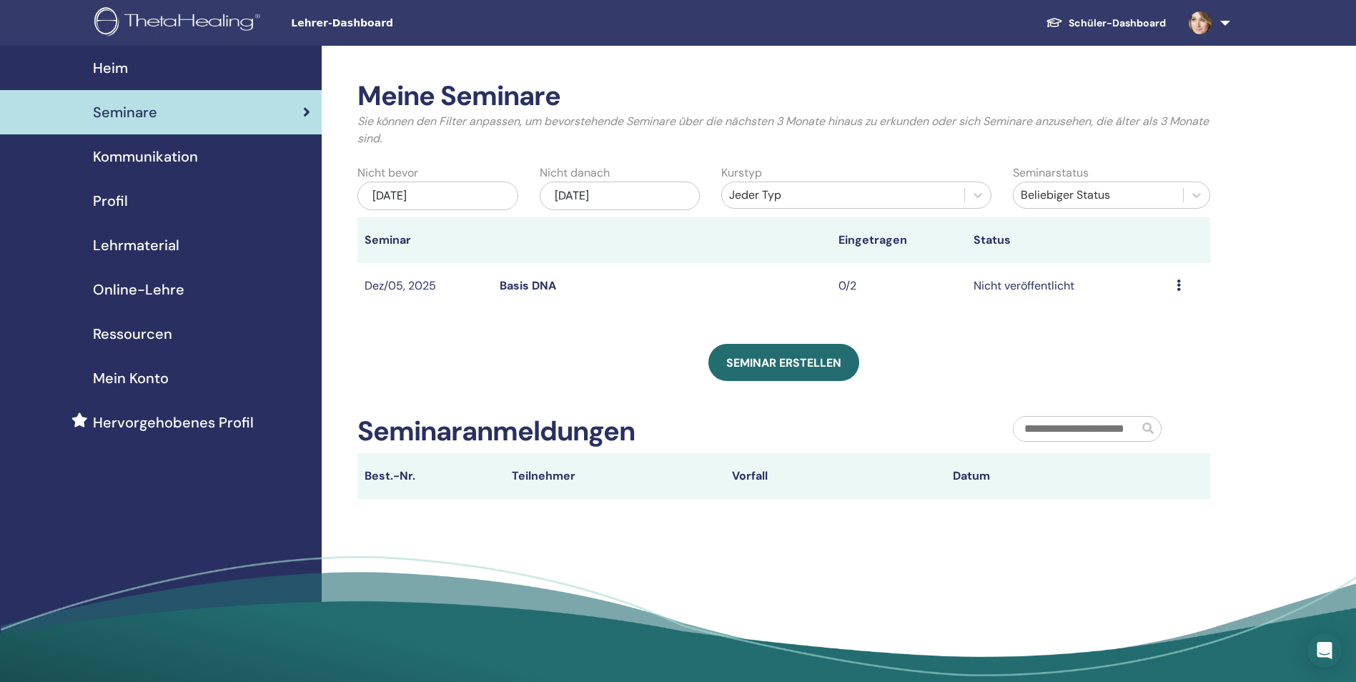
click at [123, 286] on span "Online-Lehre" at bounding box center [138, 289] width 91 height 21
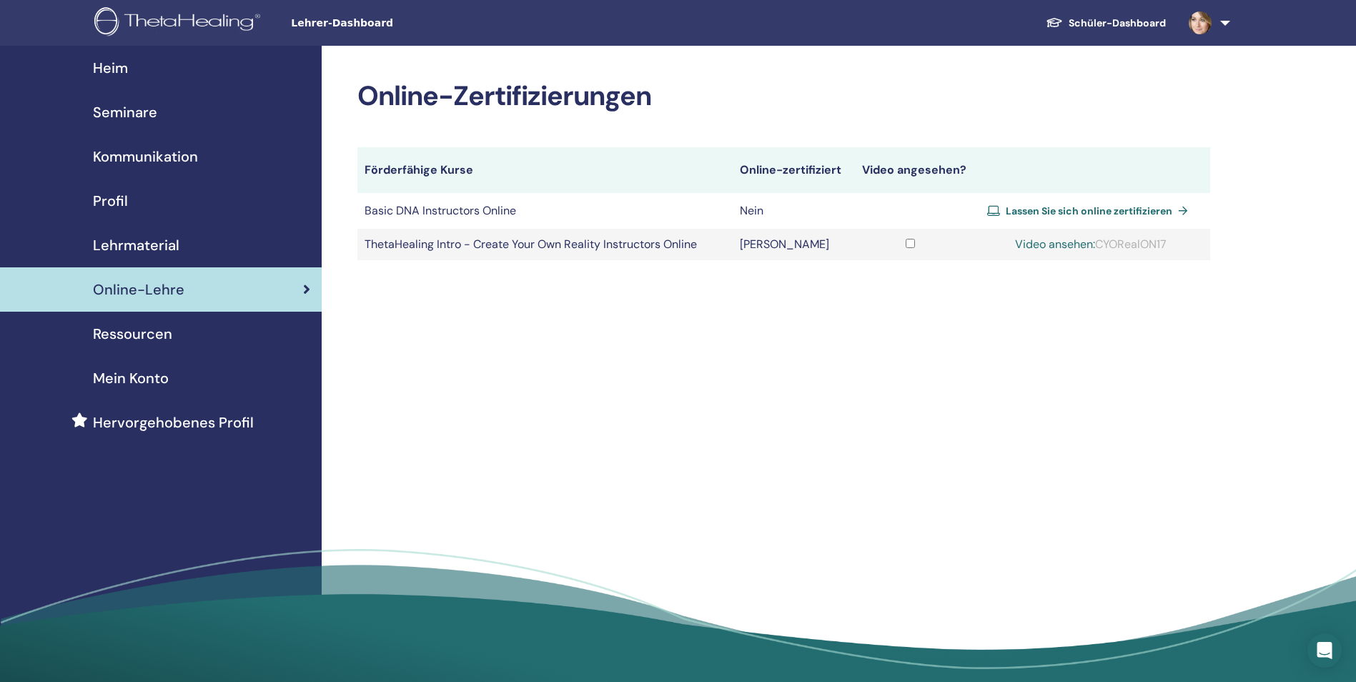
click at [137, 247] on span "Lehrmaterial" at bounding box center [136, 244] width 86 height 21
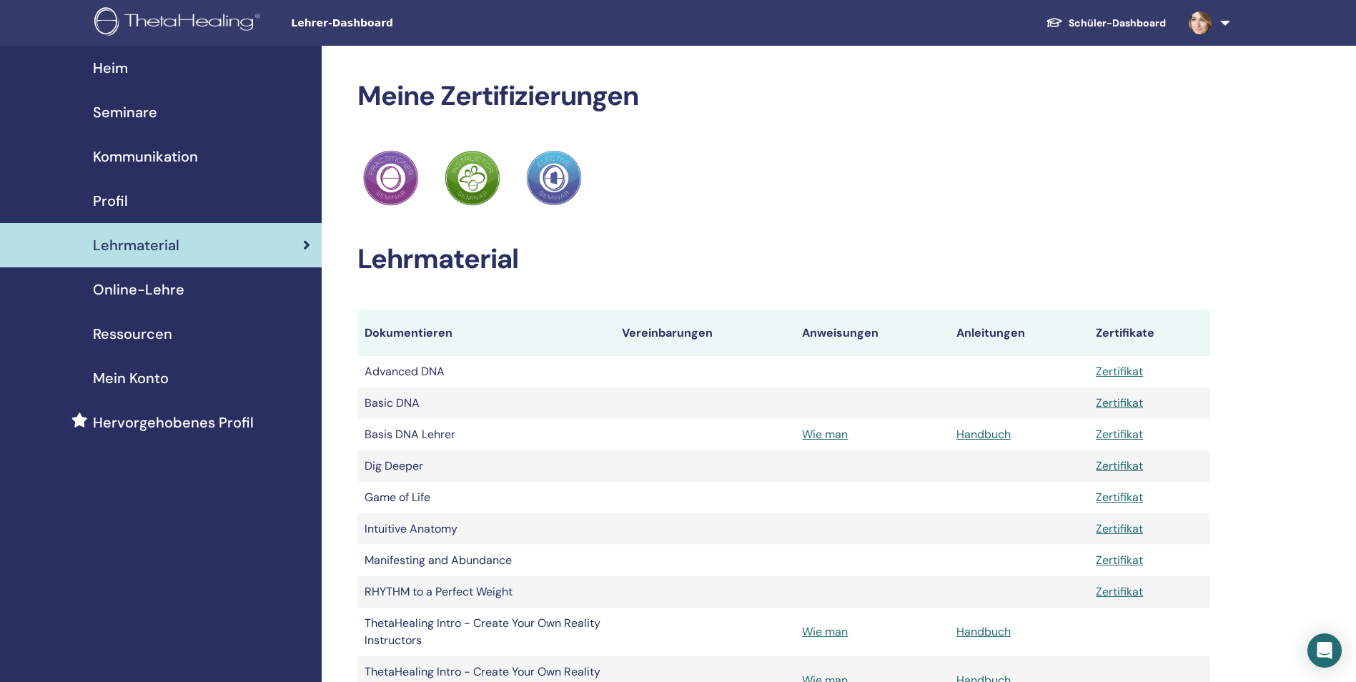
click at [131, 288] on span "Online-Lehre" at bounding box center [138, 289] width 91 height 21
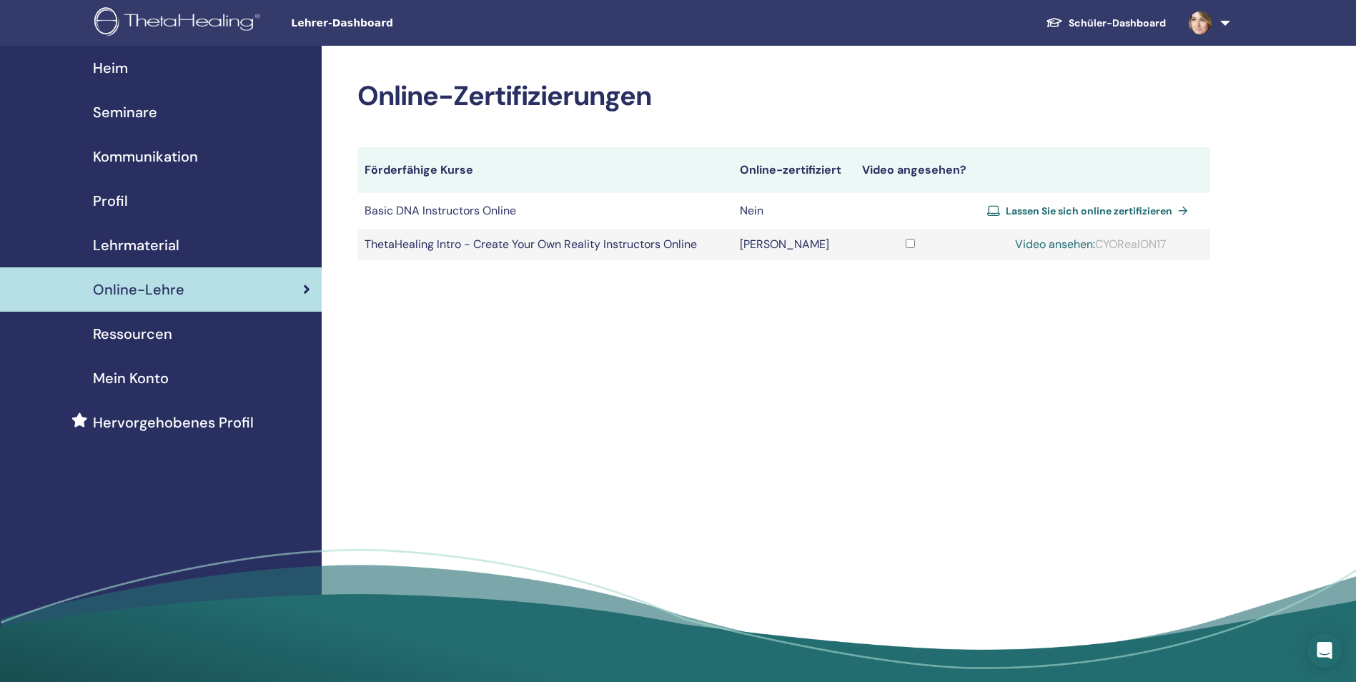
click at [132, 241] on span "Lehrmaterial" at bounding box center [136, 244] width 86 height 21
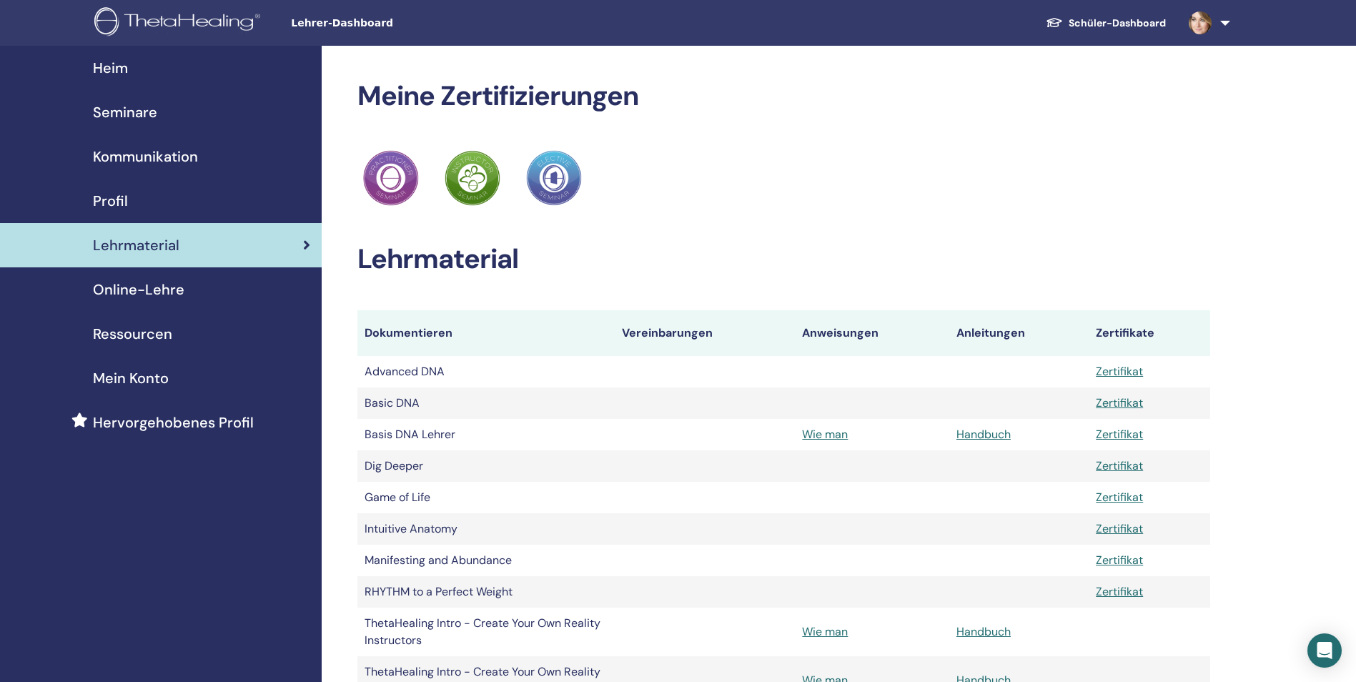
click at [138, 320] on link "Ressourcen" at bounding box center [161, 334] width 322 height 44
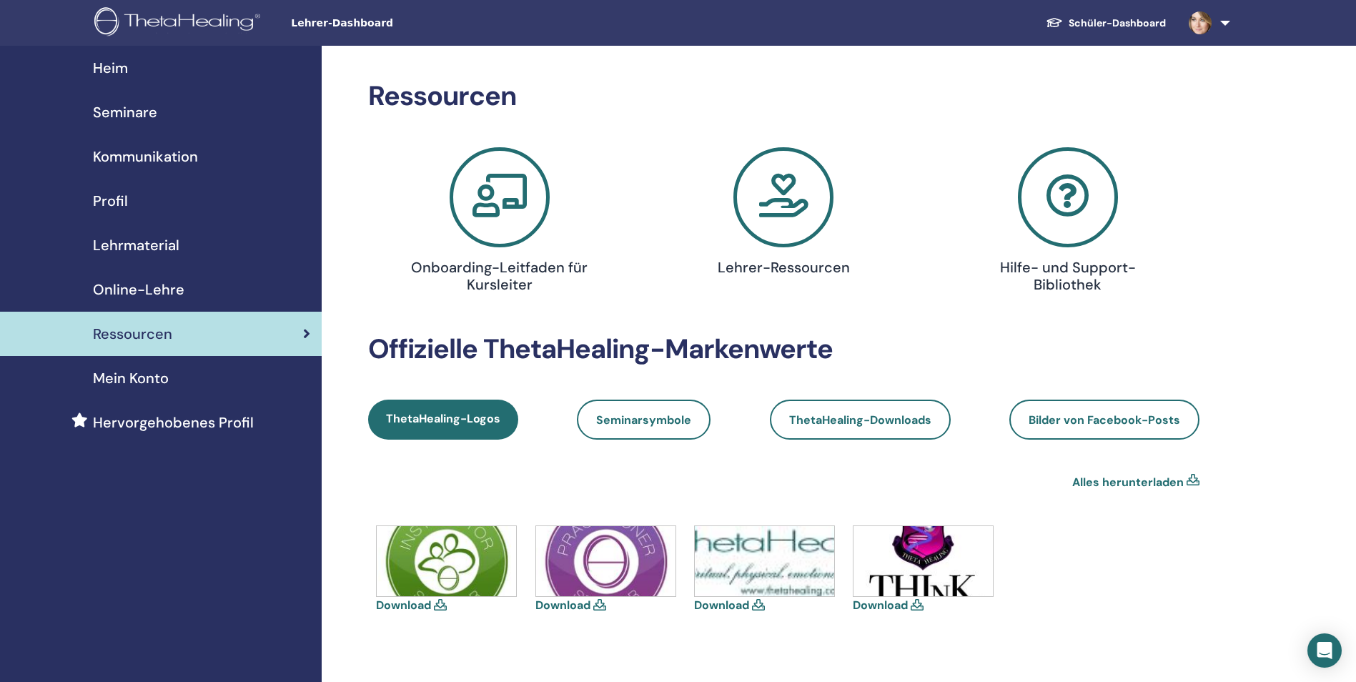
click at [117, 67] on span "Heim" at bounding box center [110, 67] width 35 height 21
